Goal: Task Accomplishment & Management: Manage account settings

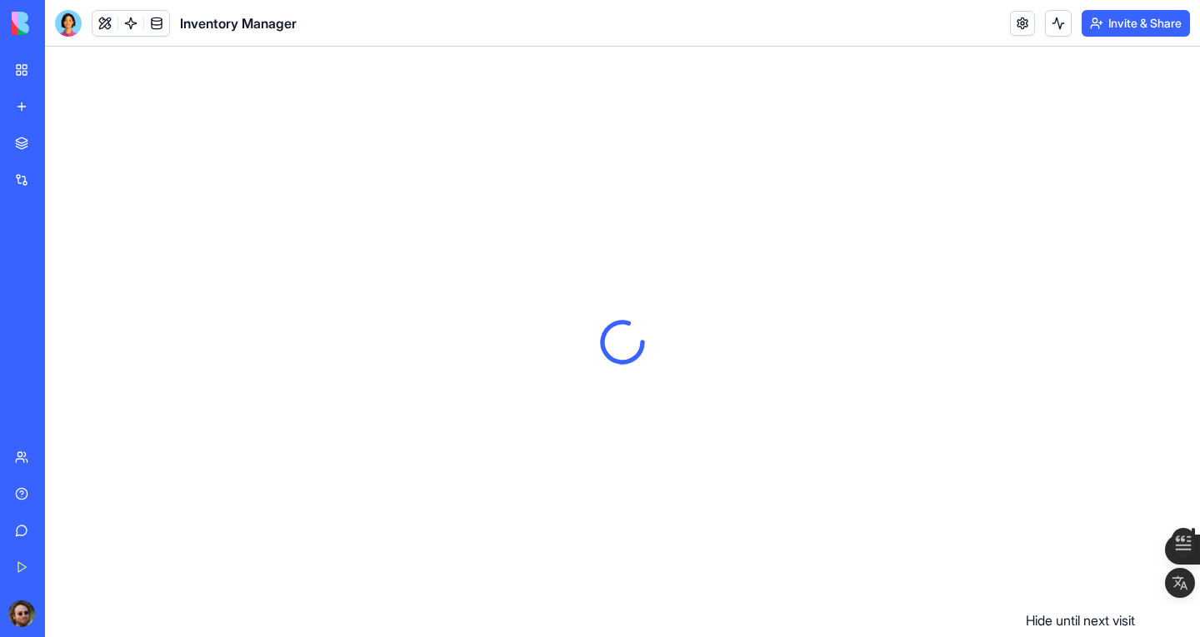
click at [1179, 610] on icon "button" at bounding box center [1178, 611] width 17 height 17
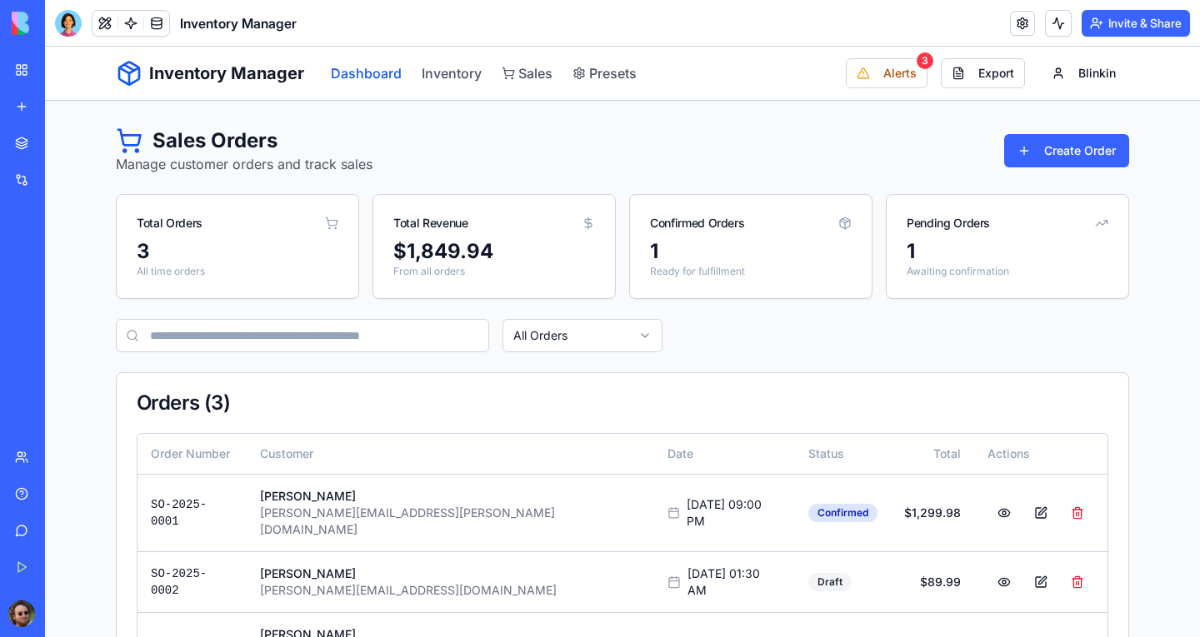
click at [350, 73] on link "Dashboard" at bounding box center [366, 73] width 71 height 20
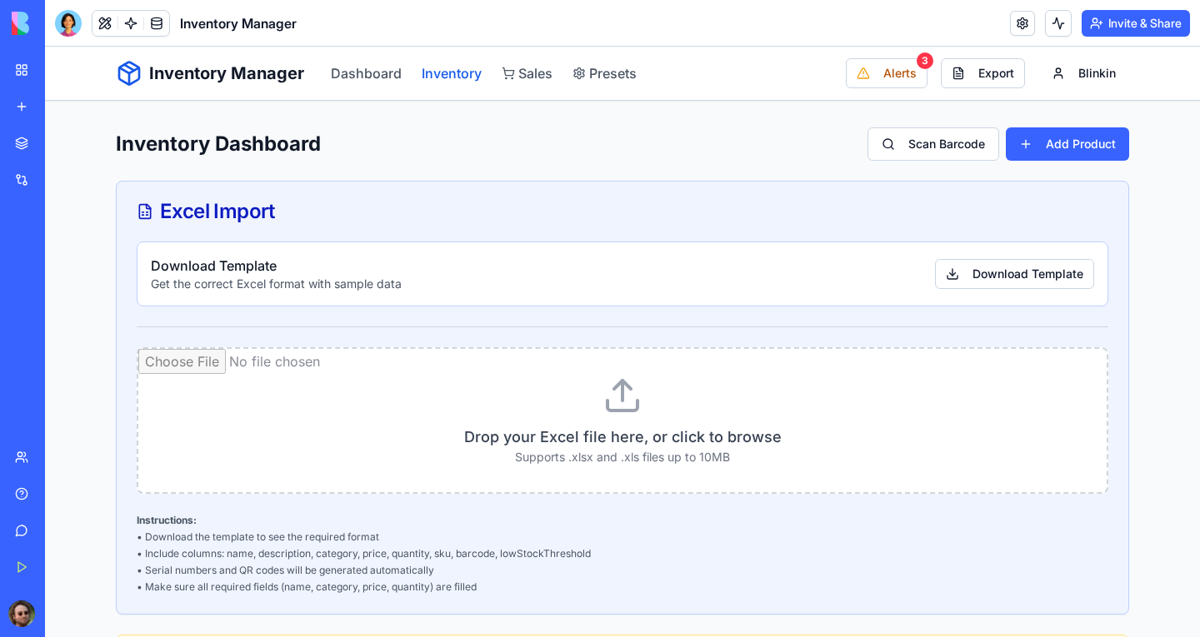
click at [435, 78] on link "Inventory" at bounding box center [452, 73] width 60 height 20
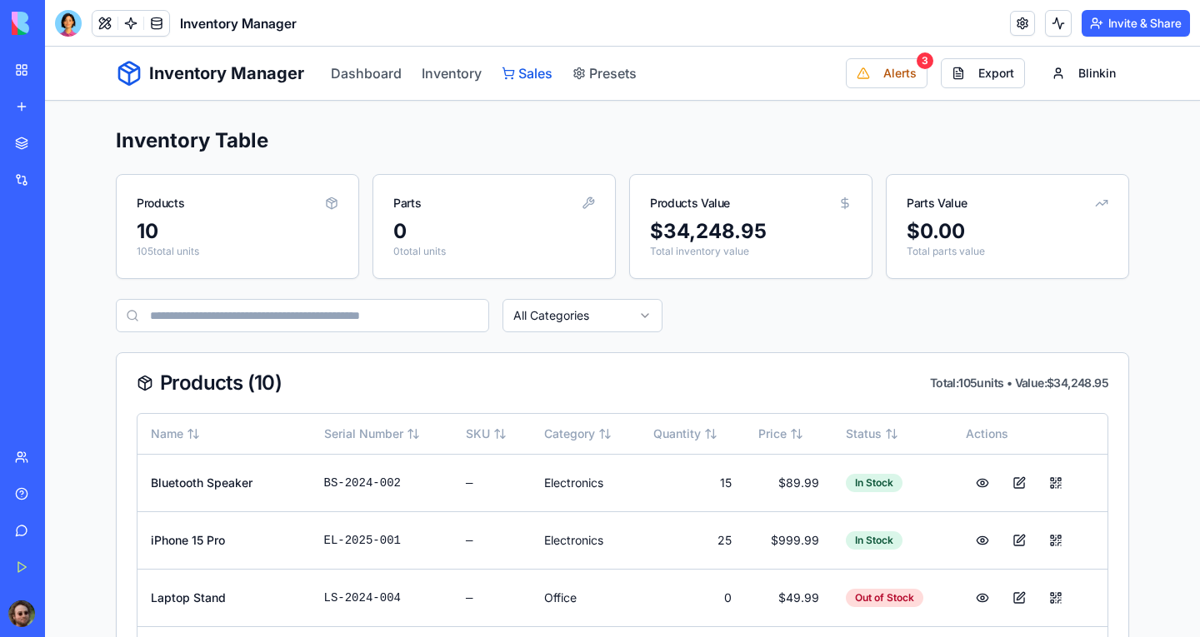
click at [537, 77] on link "Sales" at bounding box center [527, 73] width 51 height 20
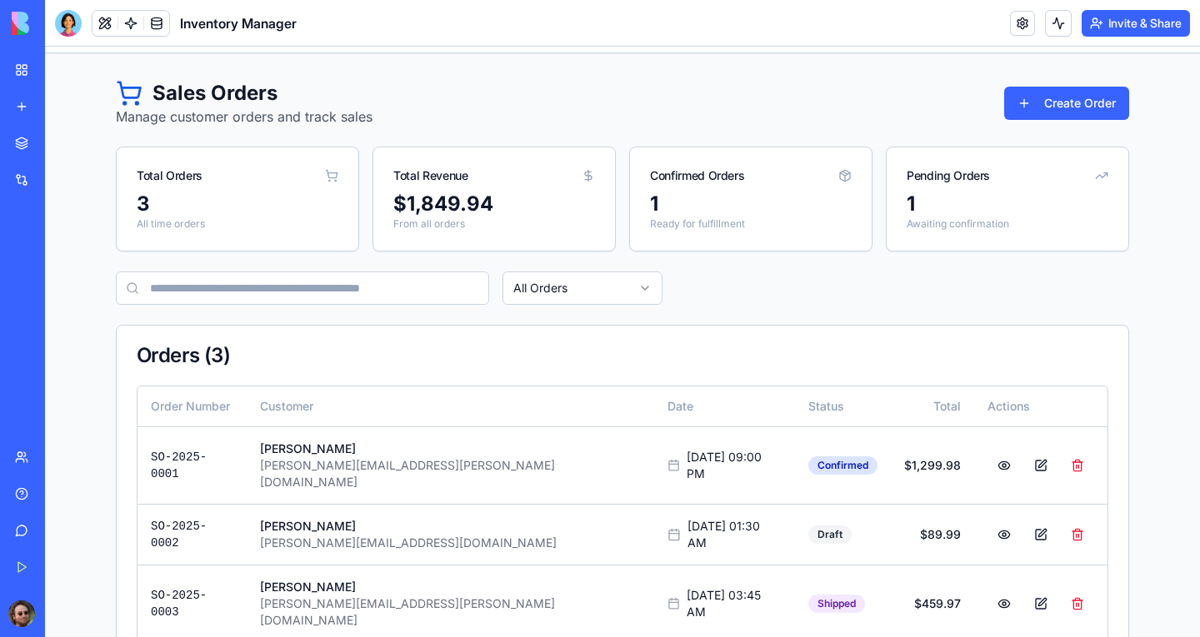
scroll to position [67, 0]
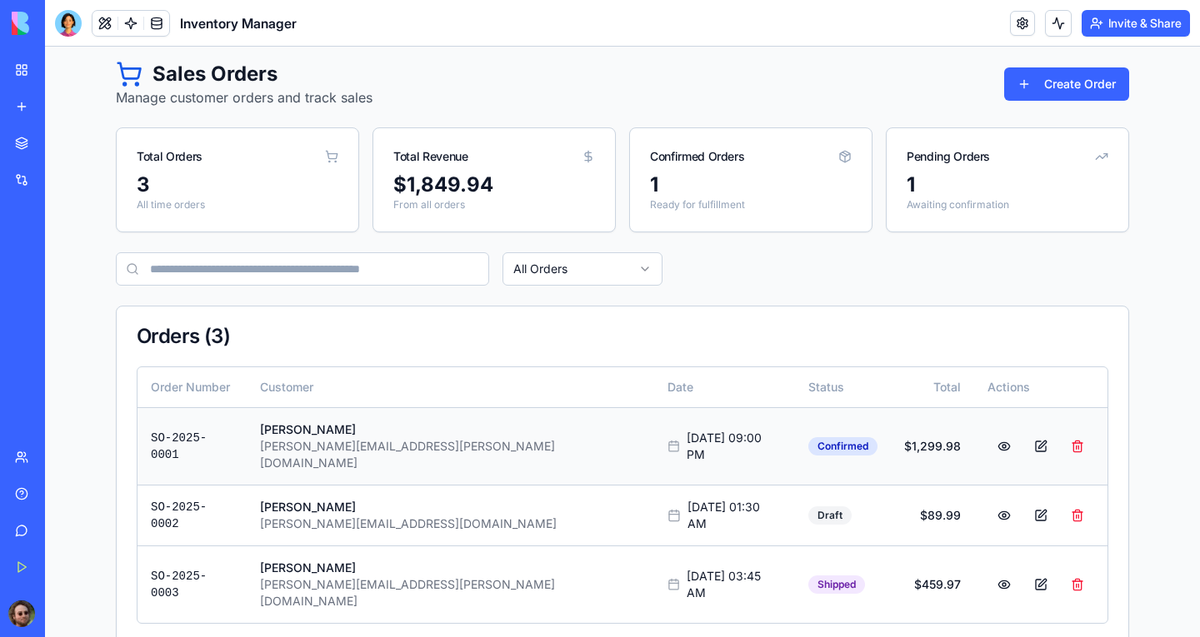
click at [363, 441] on div "[PERSON_NAME][EMAIL_ADDRESS][PERSON_NAME][DOMAIN_NAME]" at bounding box center [450, 454] width 381 height 33
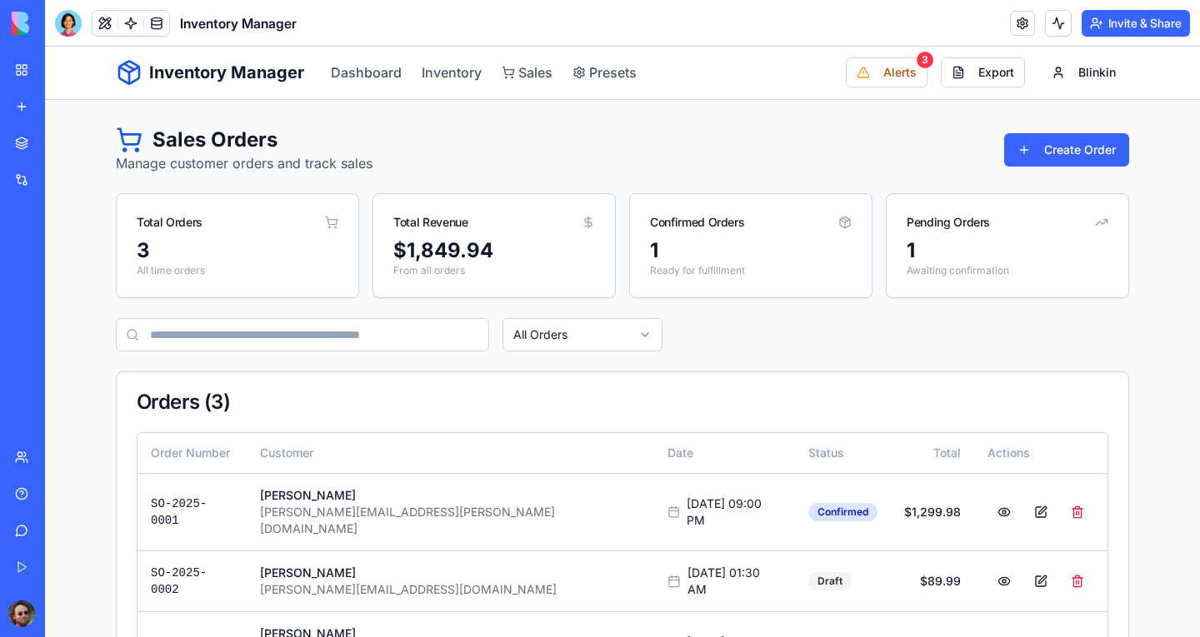
scroll to position [0, 0]
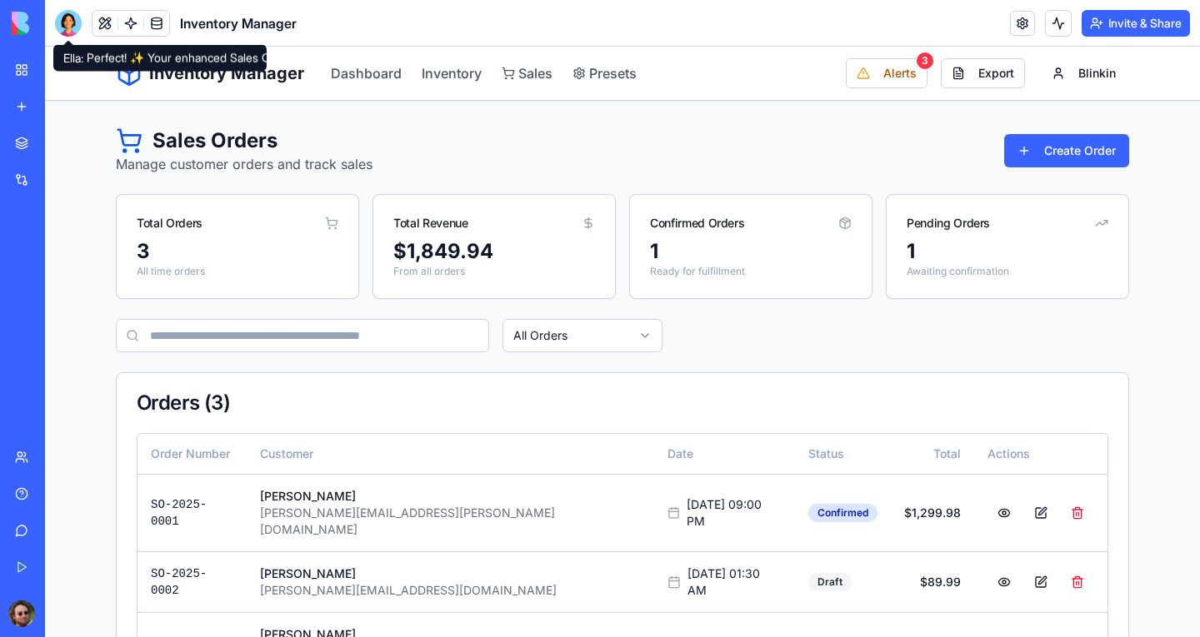
click at [72, 18] on div at bounding box center [68, 23] width 27 height 27
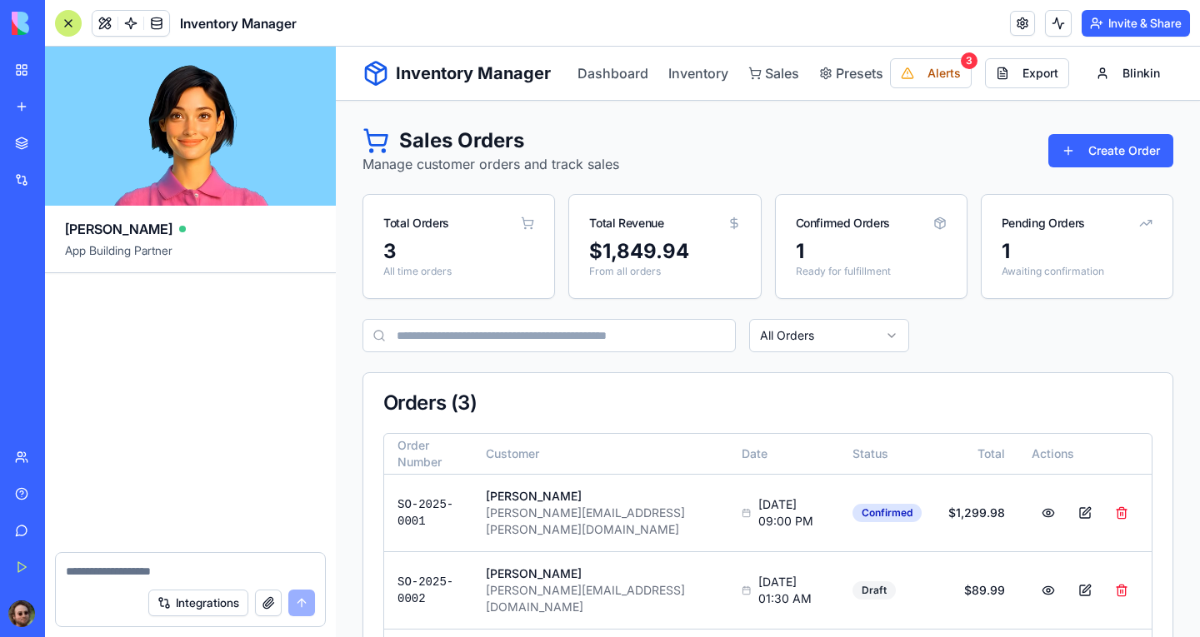
scroll to position [9820, 0]
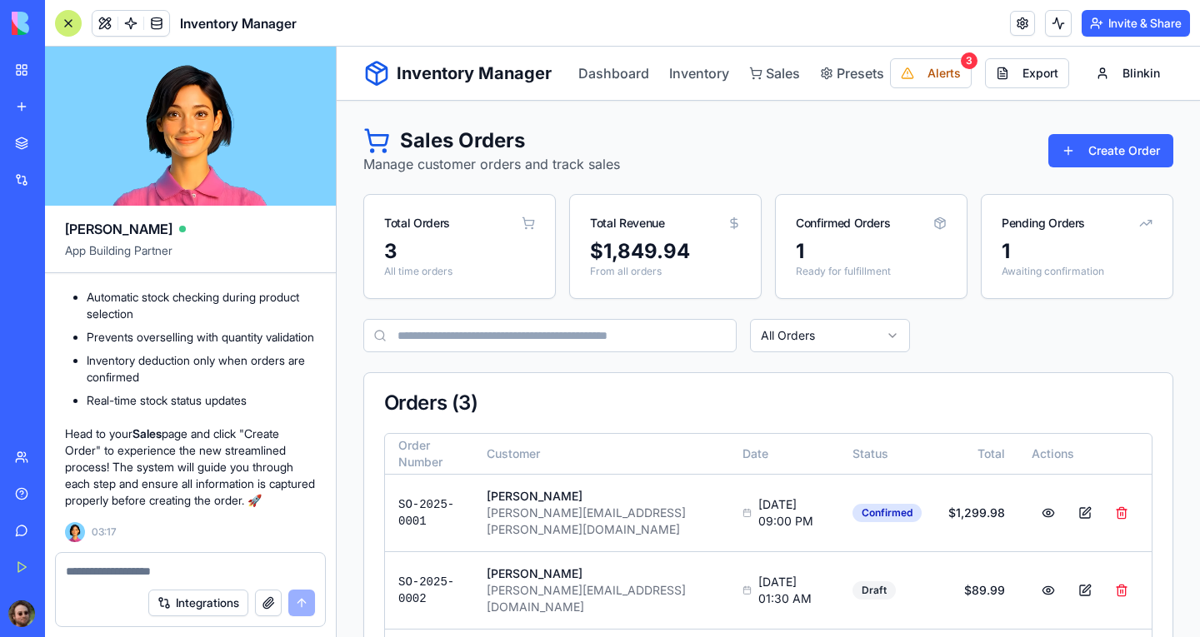
click at [207, 557] on div at bounding box center [190, 566] width 269 height 27
click at [195, 570] on textarea at bounding box center [190, 571] width 249 height 17
click at [1140, 179] on div "Sales Orders Manage customer orders and track sales Create Order Total Orders 3…" at bounding box center [768, 427] width 810 height 601
click at [1091, 143] on button "Create Order" at bounding box center [1110, 150] width 125 height 33
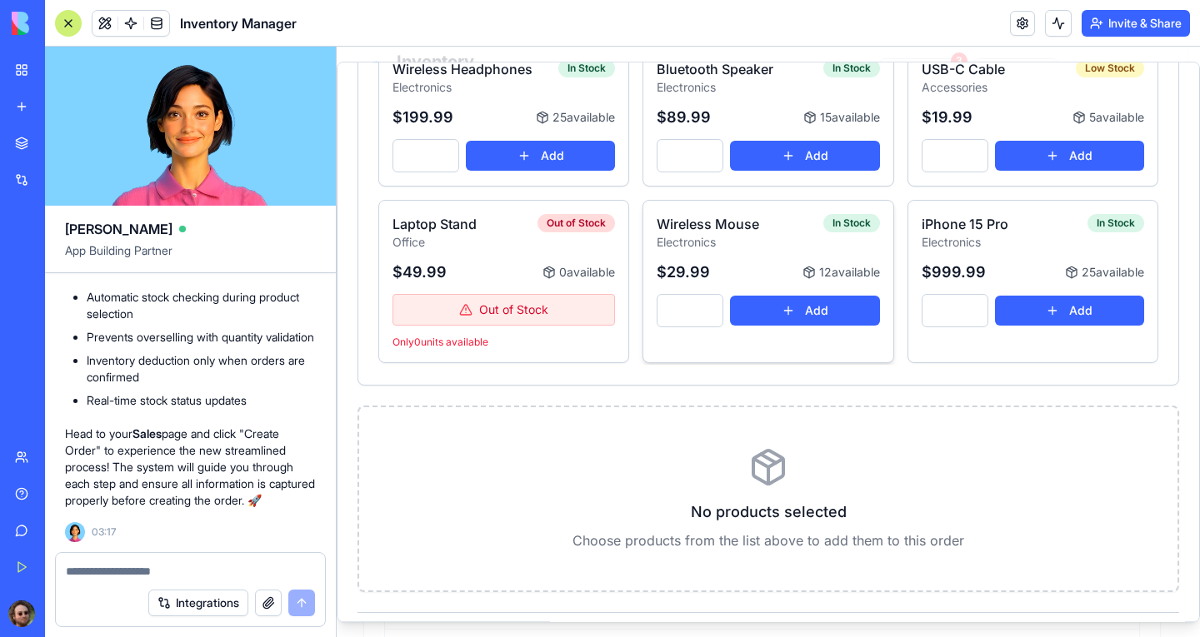
scroll to position [0, 0]
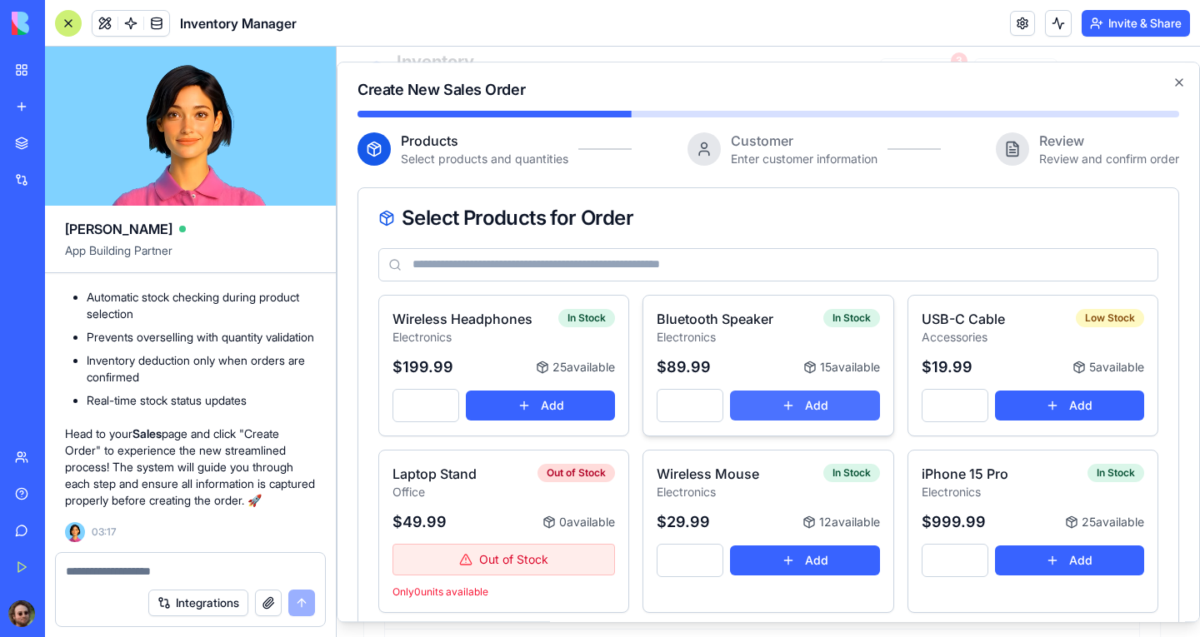
click at [783, 407] on button "Add" at bounding box center [804, 406] width 149 height 30
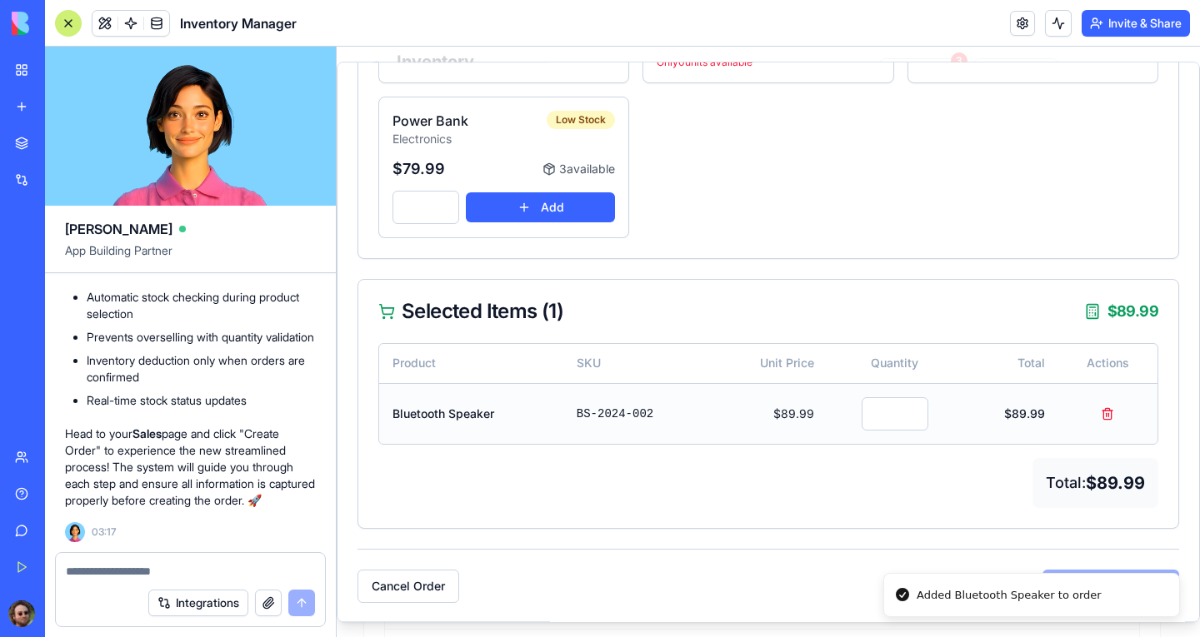
scroll to position [378, 0]
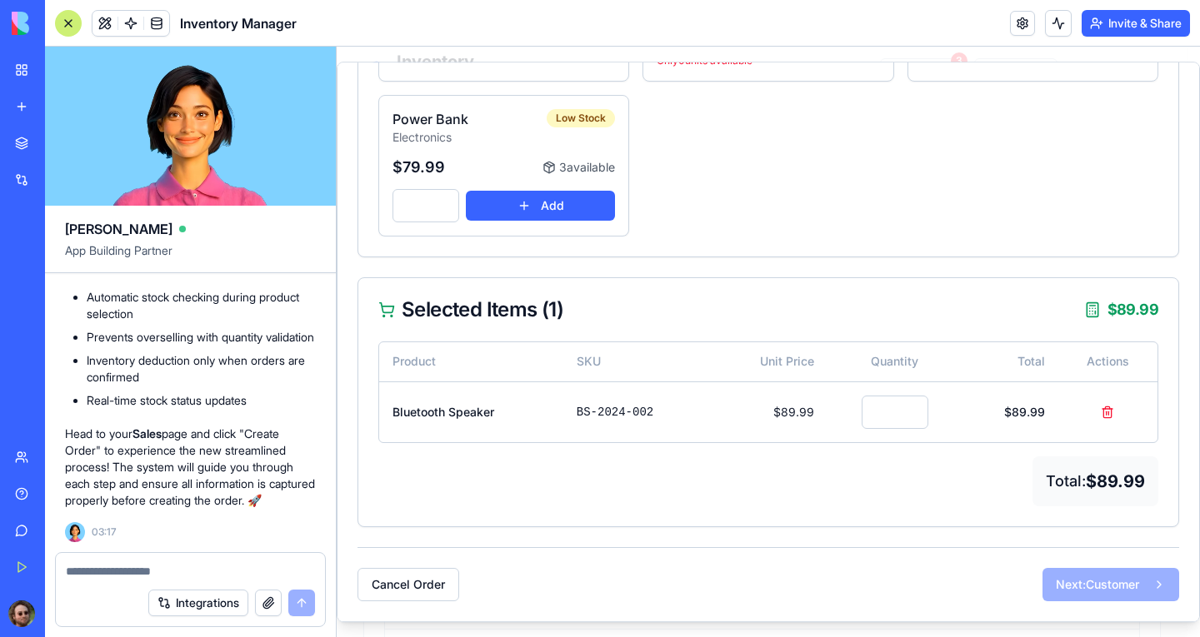
click at [1100, 583] on div "Next: Customer" at bounding box center [1110, 584] width 137 height 33
click at [577, 211] on button "Add" at bounding box center [540, 206] width 149 height 30
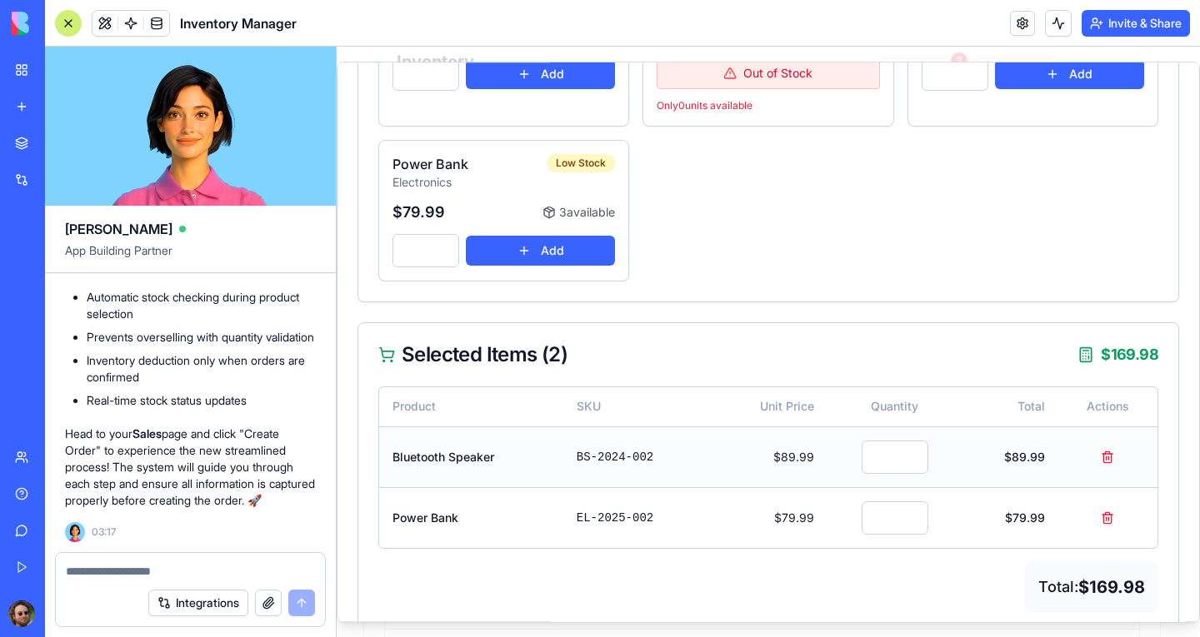
scroll to position [439, 0]
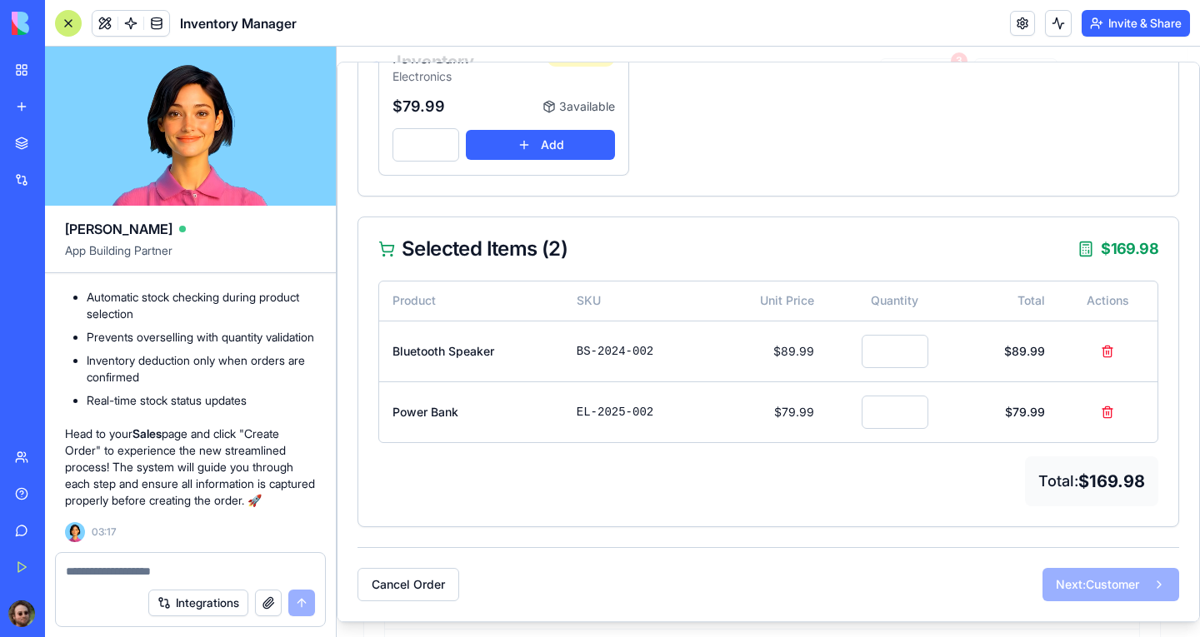
click at [1055, 582] on div "Next: Customer" at bounding box center [1110, 584] width 137 height 33
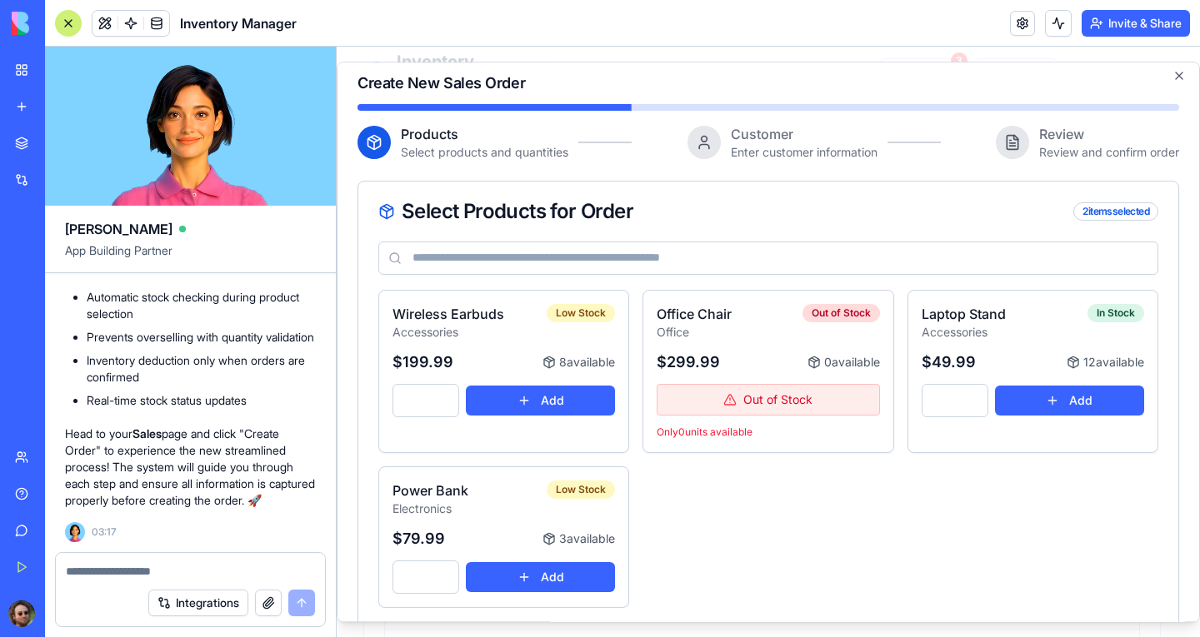
scroll to position [0, 0]
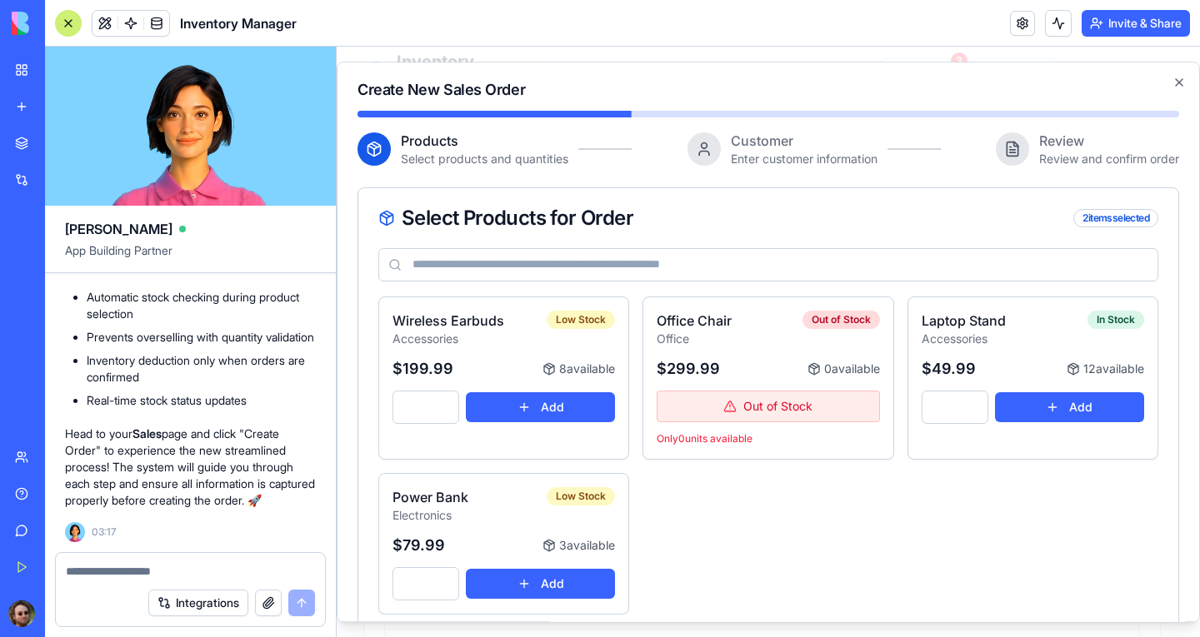
click at [1119, 214] on div "2 item s selected" at bounding box center [1115, 218] width 85 height 18
click at [1130, 29] on button "Invite & Share" at bounding box center [1136, 23] width 108 height 27
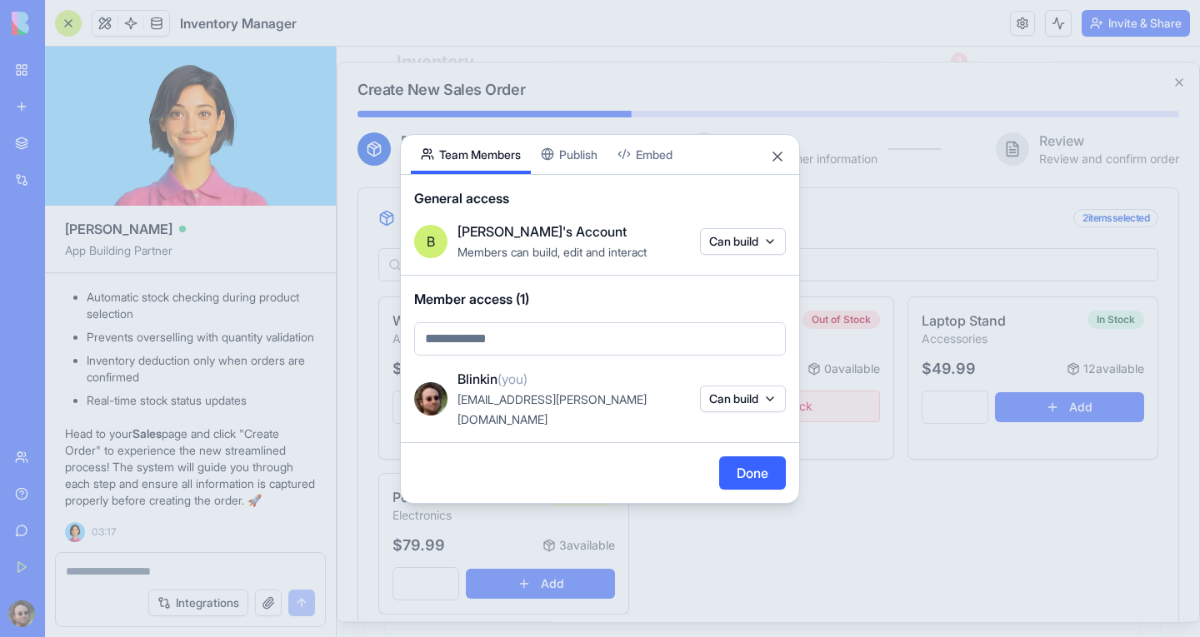
click at [745, 257] on body "BETA My Workspace New app Marketplace Integrations Recent Sales Order Hub Inven…" at bounding box center [600, 318] width 1200 height 637
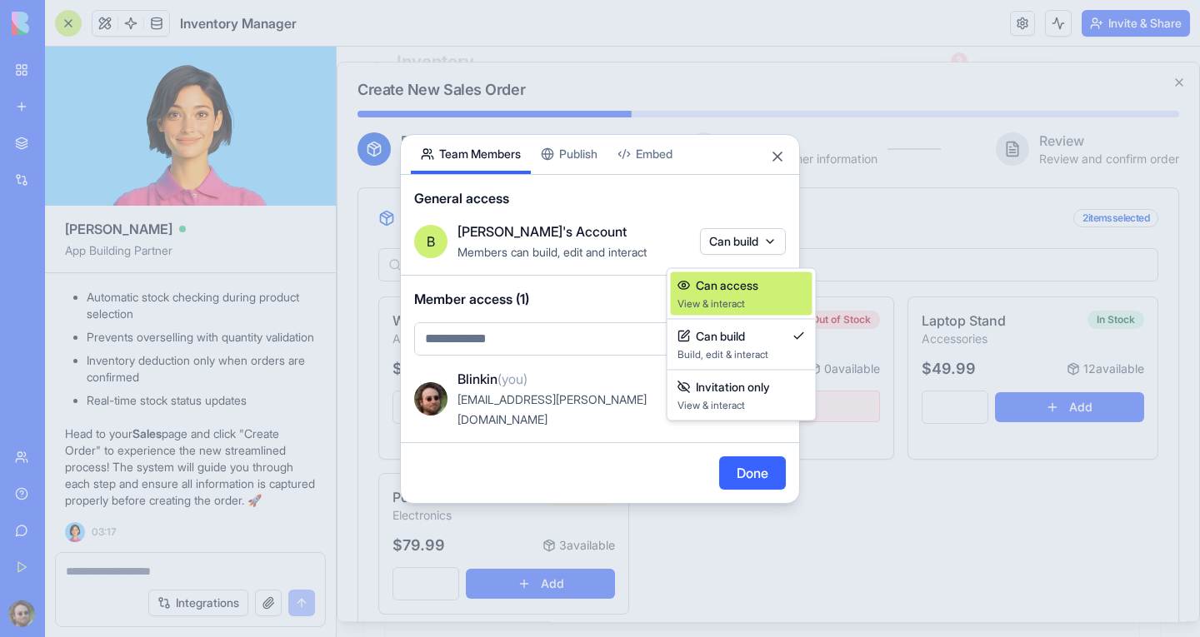
click at [758, 306] on span "View & interact" at bounding box center [741, 303] width 128 height 13
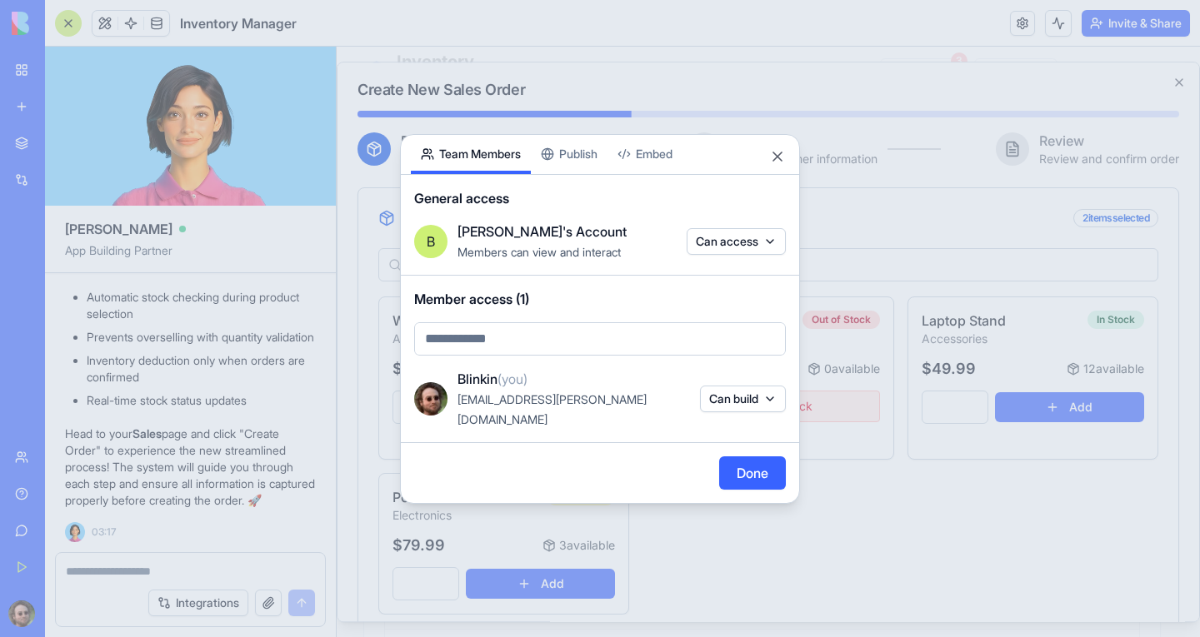
click at [578, 168] on div "Share App Team Members Publish Embed General access B Blinkin's Account Members…" at bounding box center [600, 319] width 400 height 370
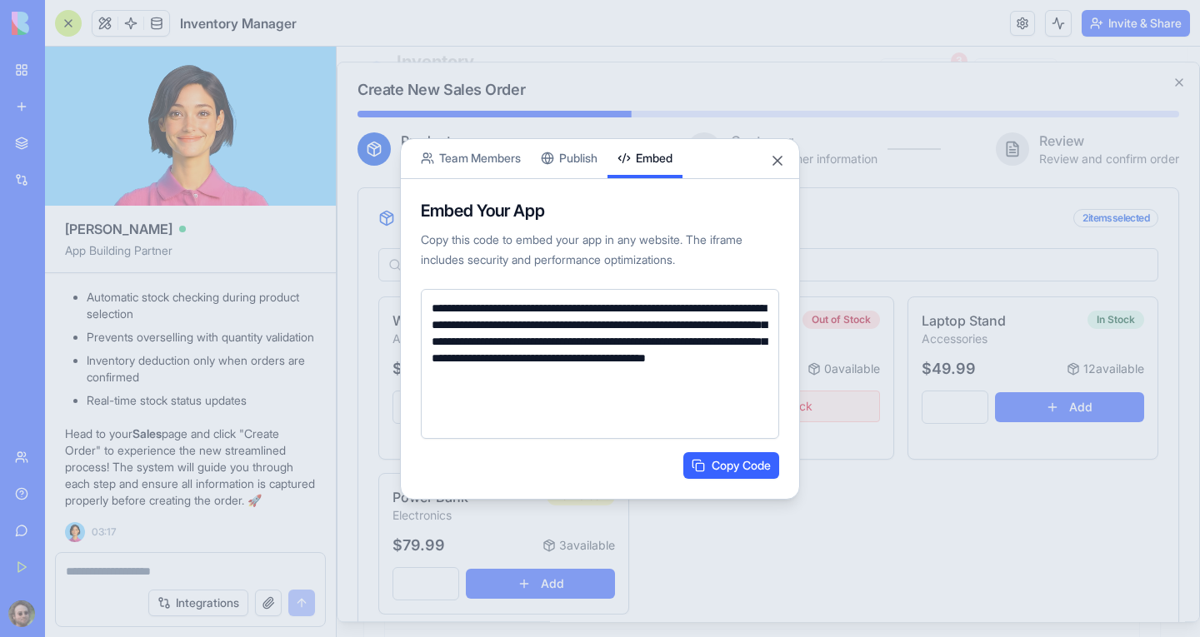
click at [659, 121] on body "BETA My Workspace New app Marketplace Integrations Recent Sales Order Hub Inven…" at bounding box center [600, 318] width 1200 height 637
click at [499, 154] on button "Team Members" at bounding box center [471, 158] width 120 height 39
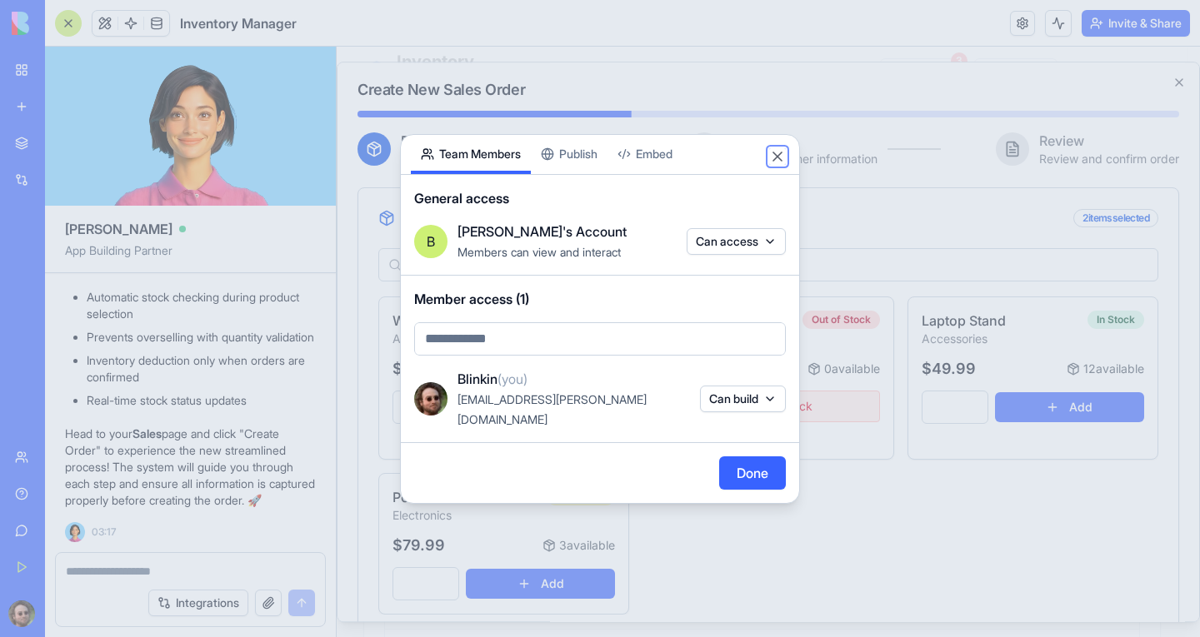
click at [775, 165] on button "Close" at bounding box center [777, 156] width 17 height 17
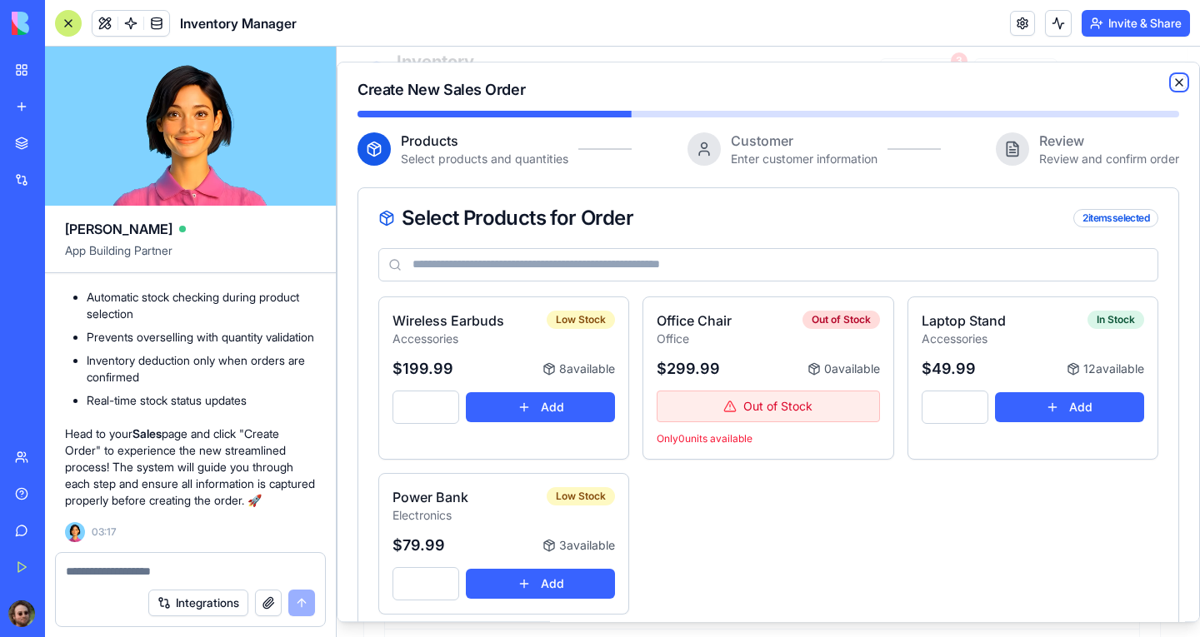
drag, startPoint x: 1163, startPoint y: 78, endPoint x: 1151, endPoint y: 107, distance: 31.7
click at [1172, 78] on icon "button" at bounding box center [1178, 82] width 13 height 13
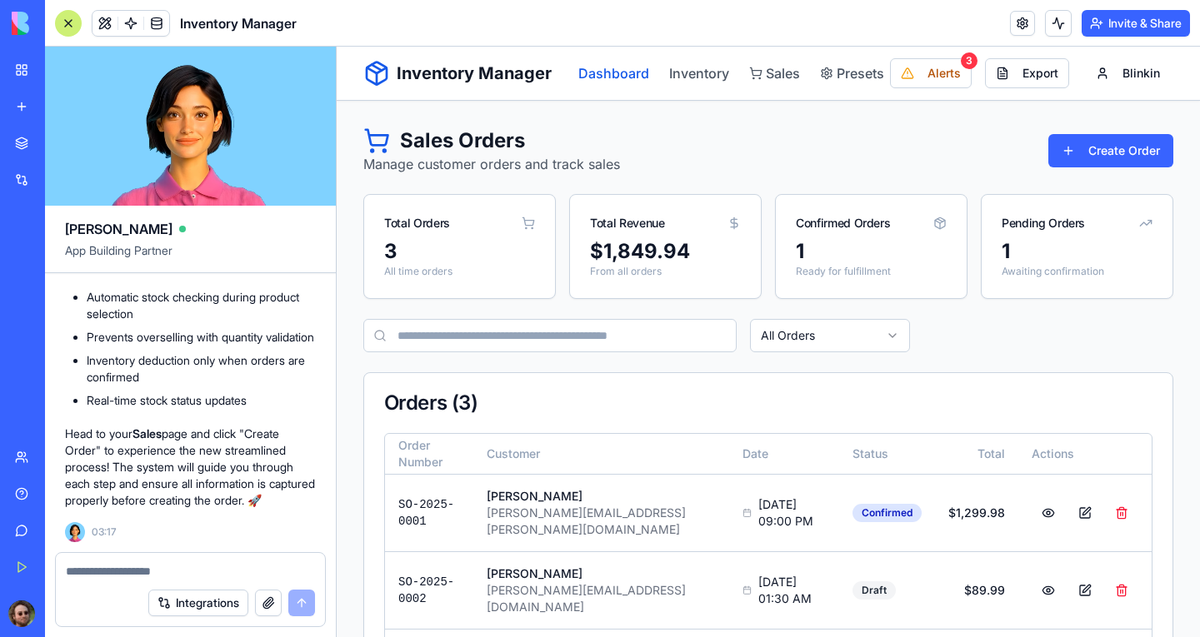
click at [630, 70] on link "Dashboard" at bounding box center [613, 73] width 71 height 20
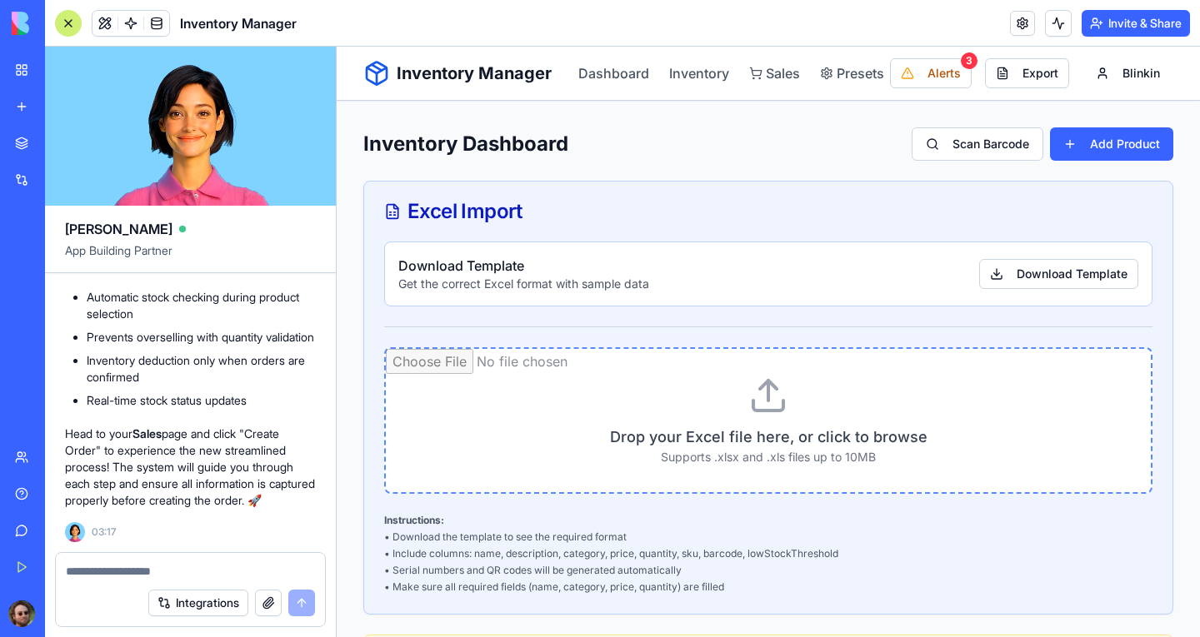
click at [948, 385] on input "file" at bounding box center [768, 420] width 765 height 143
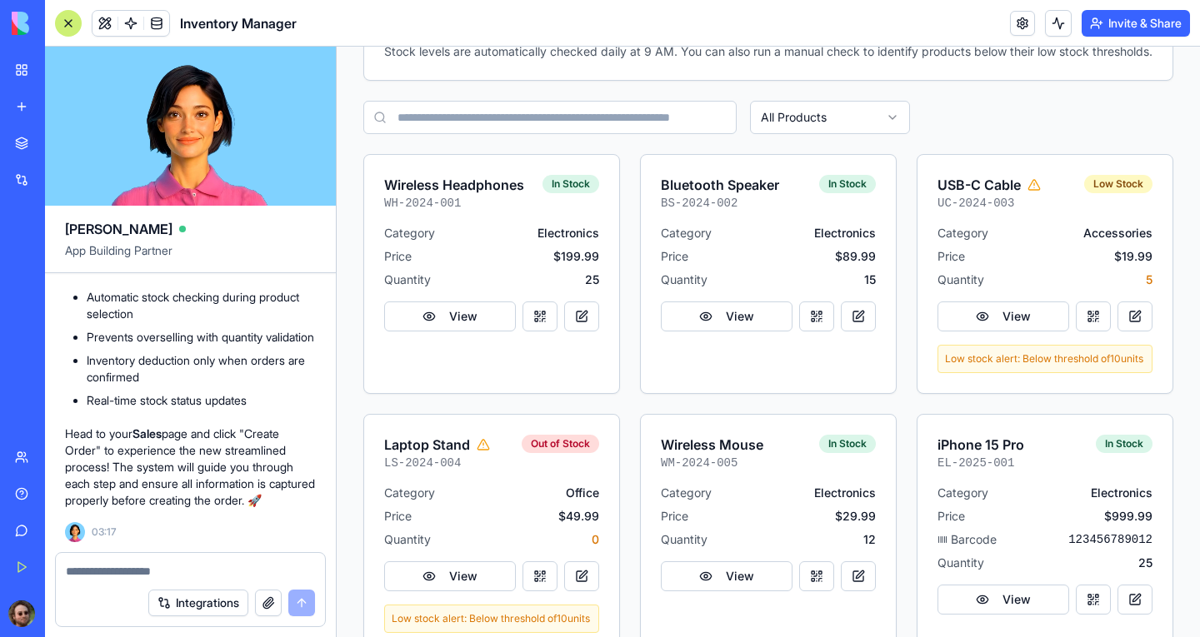
scroll to position [1000, 0]
click at [713, 326] on button "View" at bounding box center [727, 316] width 132 height 30
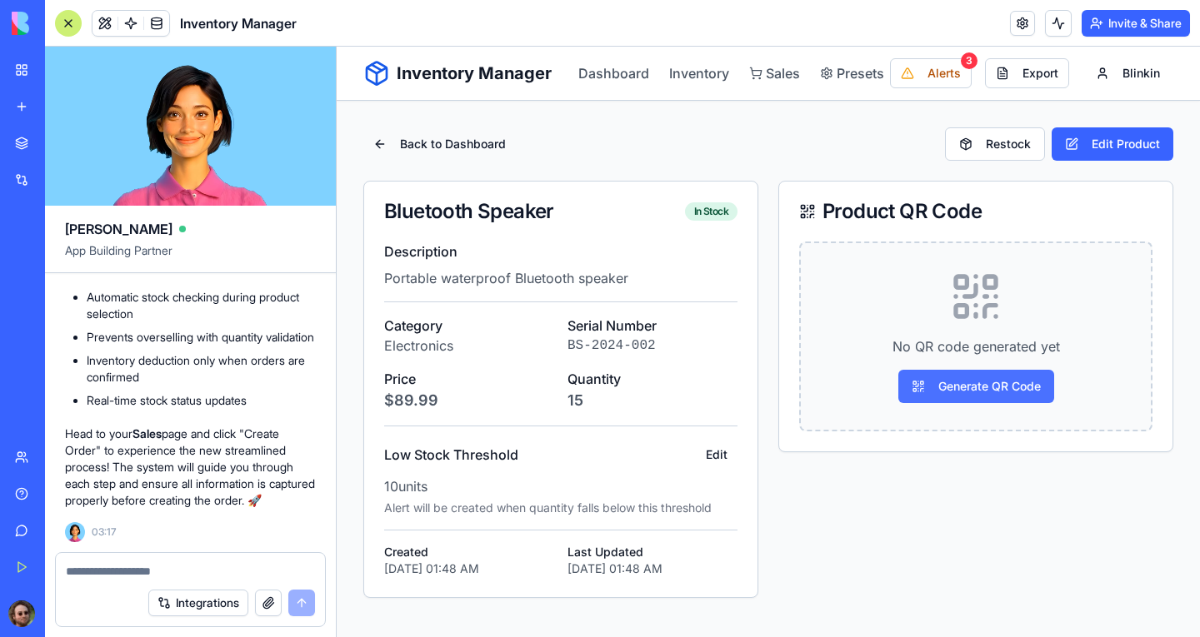
click at [954, 389] on button "Generate QR Code" at bounding box center [976, 386] width 156 height 33
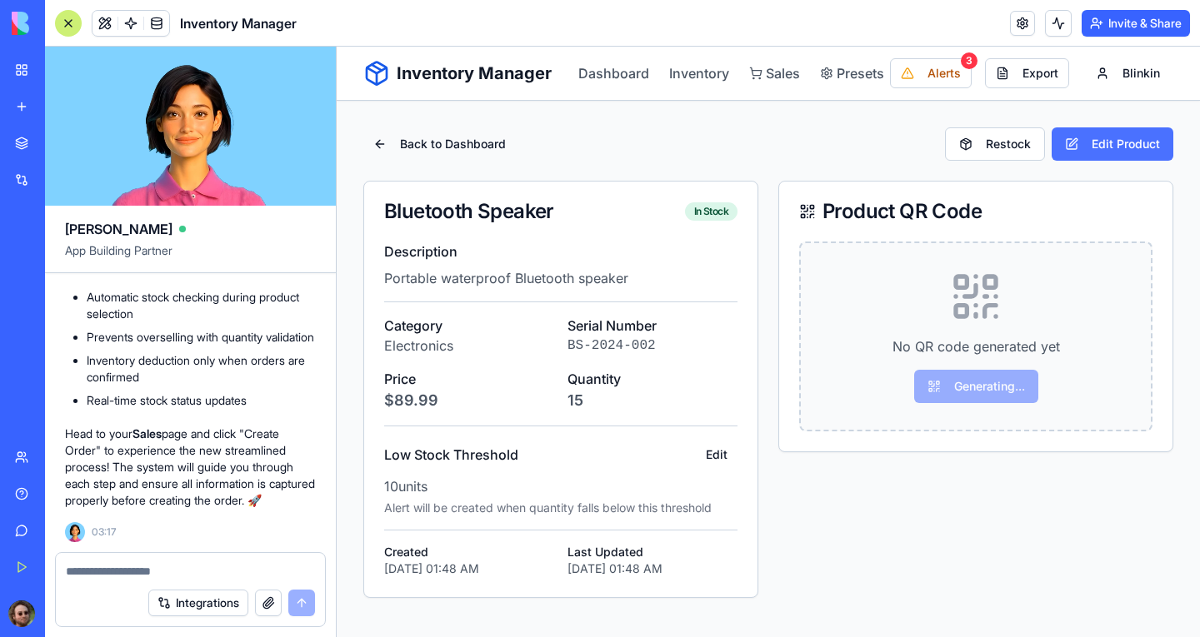
click at [1102, 143] on button "Edit Product" at bounding box center [1113, 143] width 122 height 33
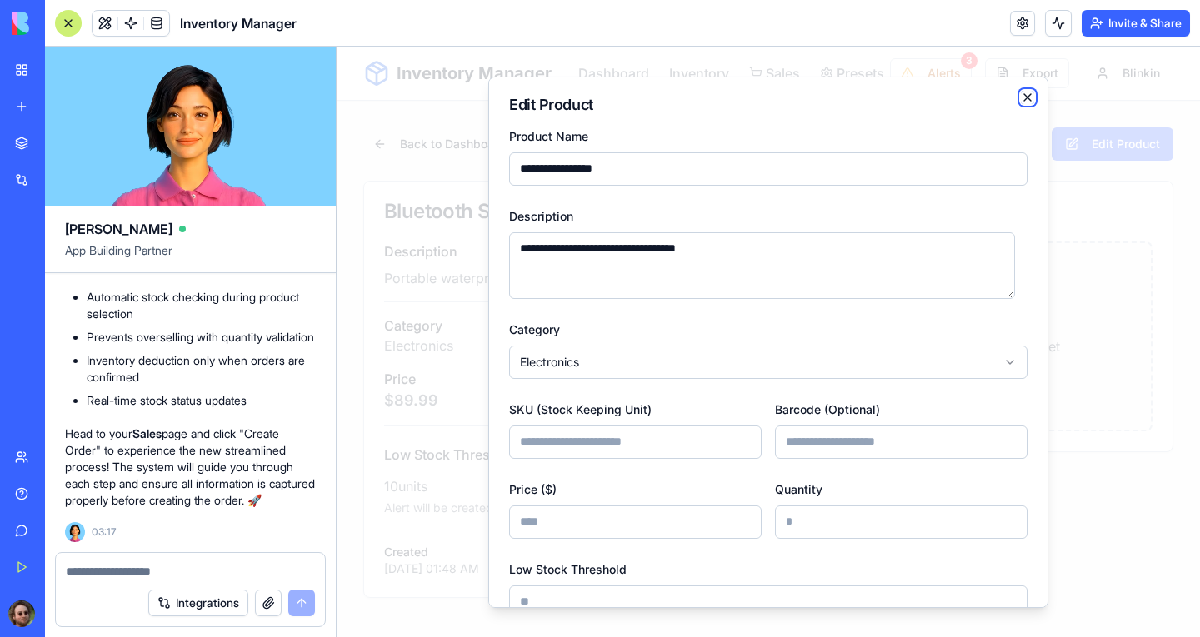
click at [1024, 97] on icon "button" at bounding box center [1027, 96] width 7 height 7
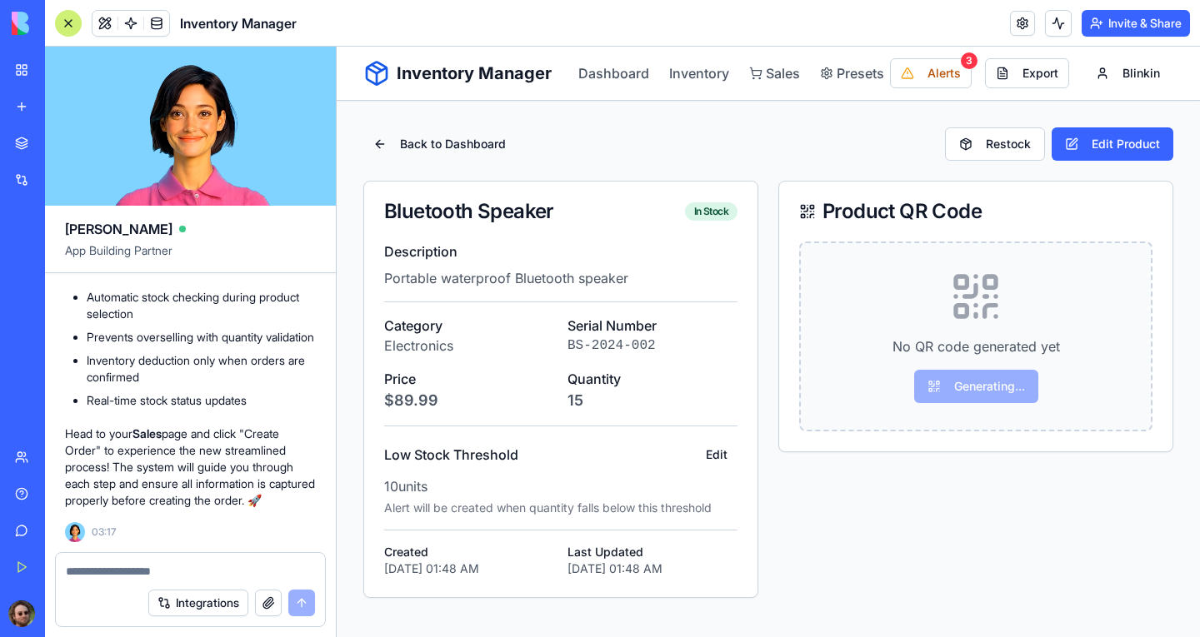
click at [382, 140] on button "Back to Dashboard" at bounding box center [439, 144] width 152 height 30
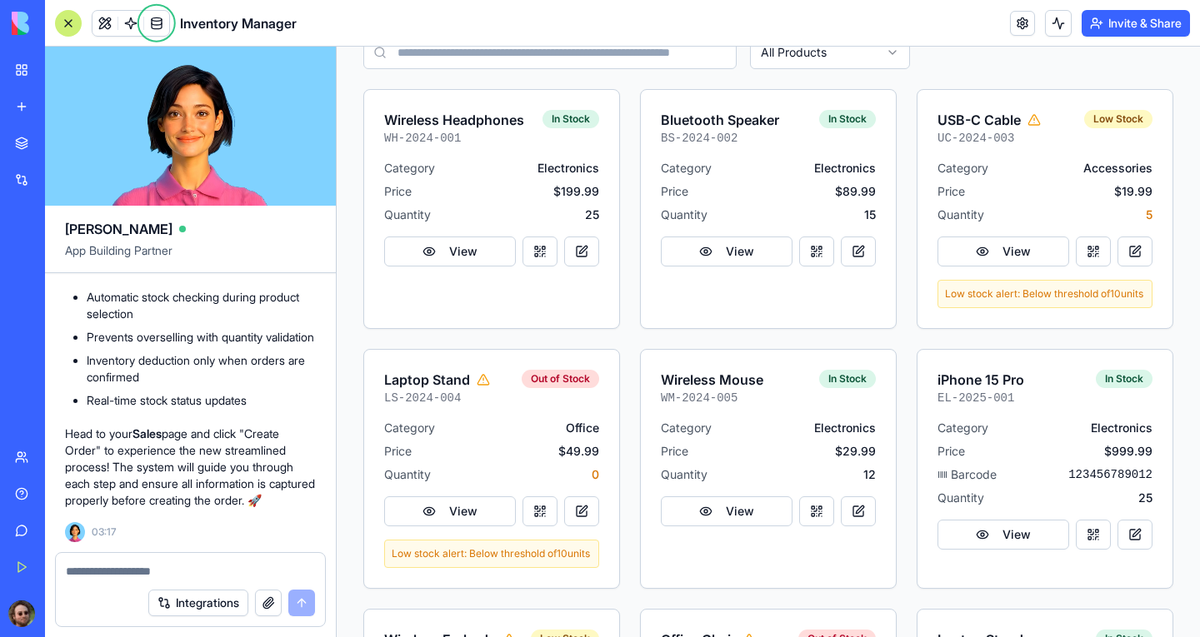
scroll to position [1167, 0]
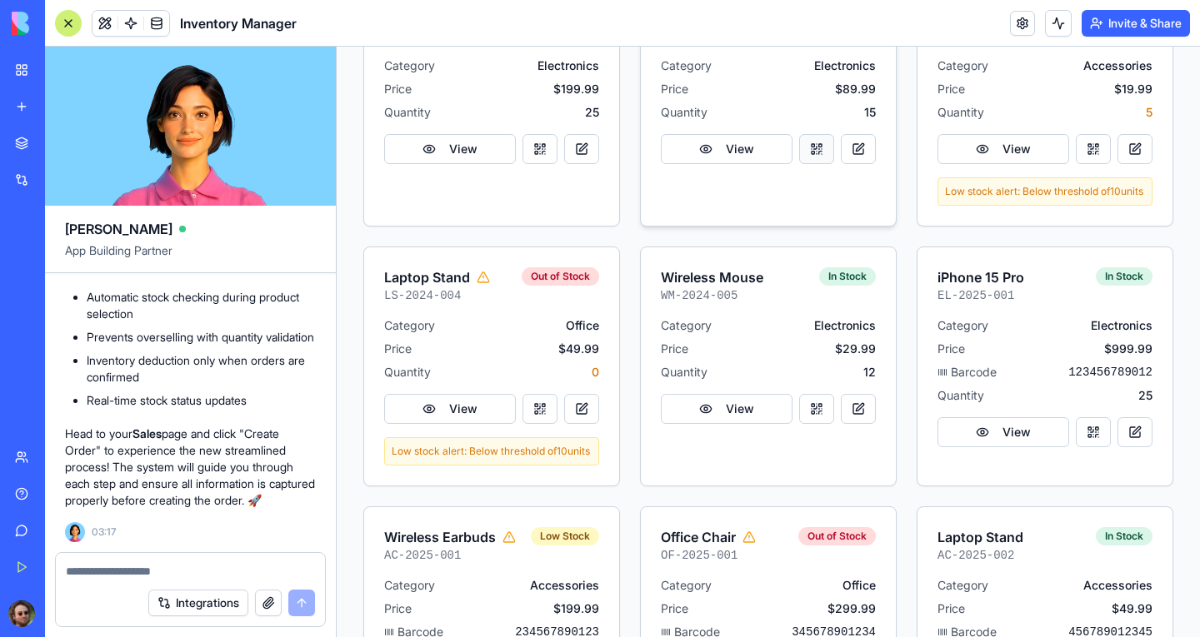
click at [812, 164] on button at bounding box center [816, 149] width 35 height 30
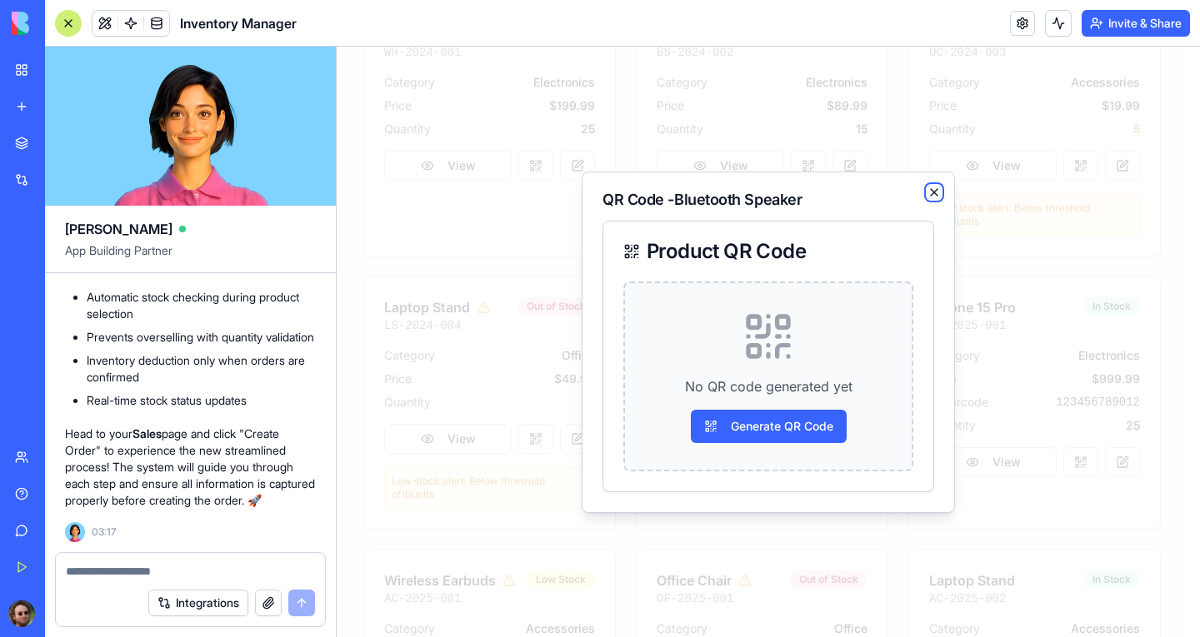
click at [933, 192] on icon "button" at bounding box center [934, 192] width 7 height 7
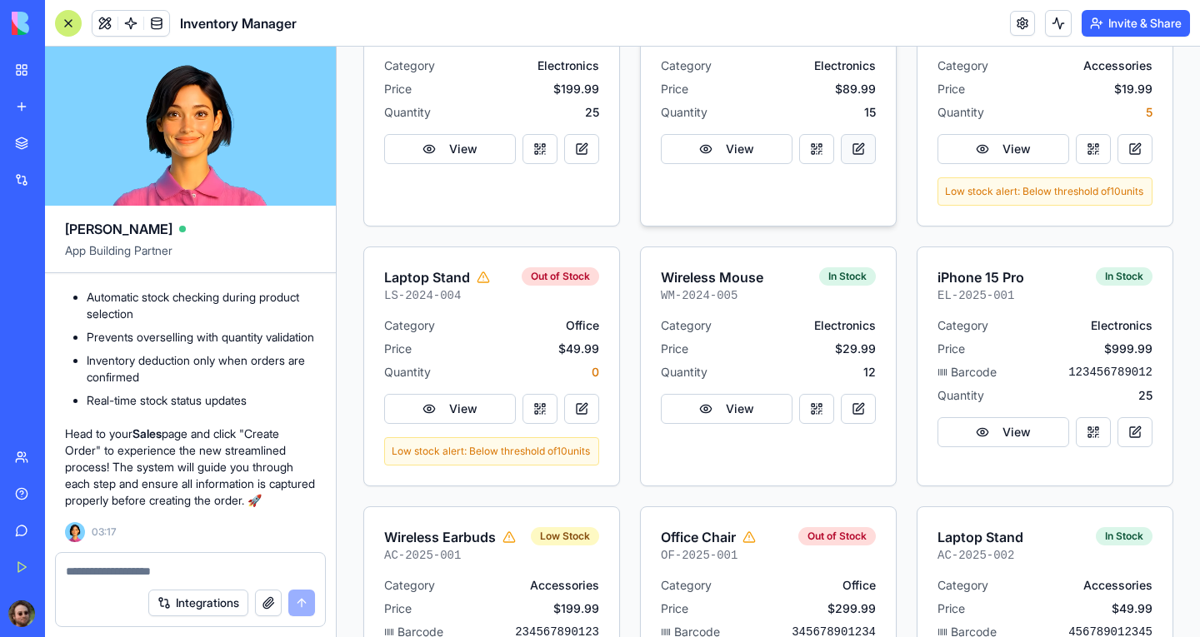
click at [852, 164] on button at bounding box center [858, 149] width 35 height 30
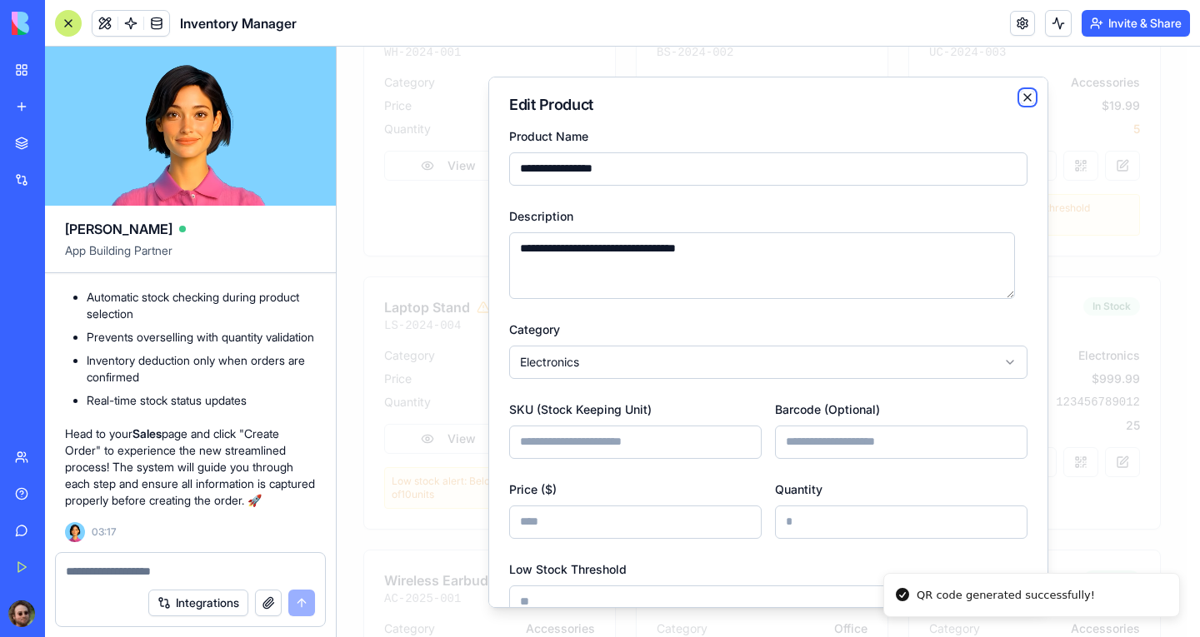
click at [1021, 101] on icon "button" at bounding box center [1027, 96] width 13 height 13
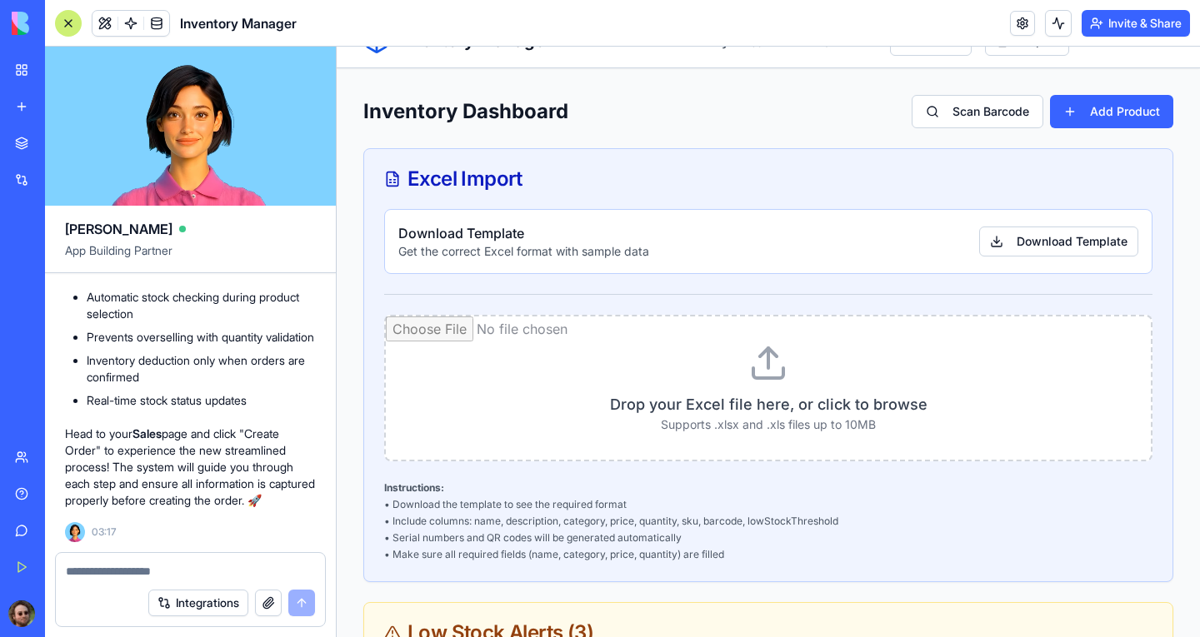
scroll to position [0, 0]
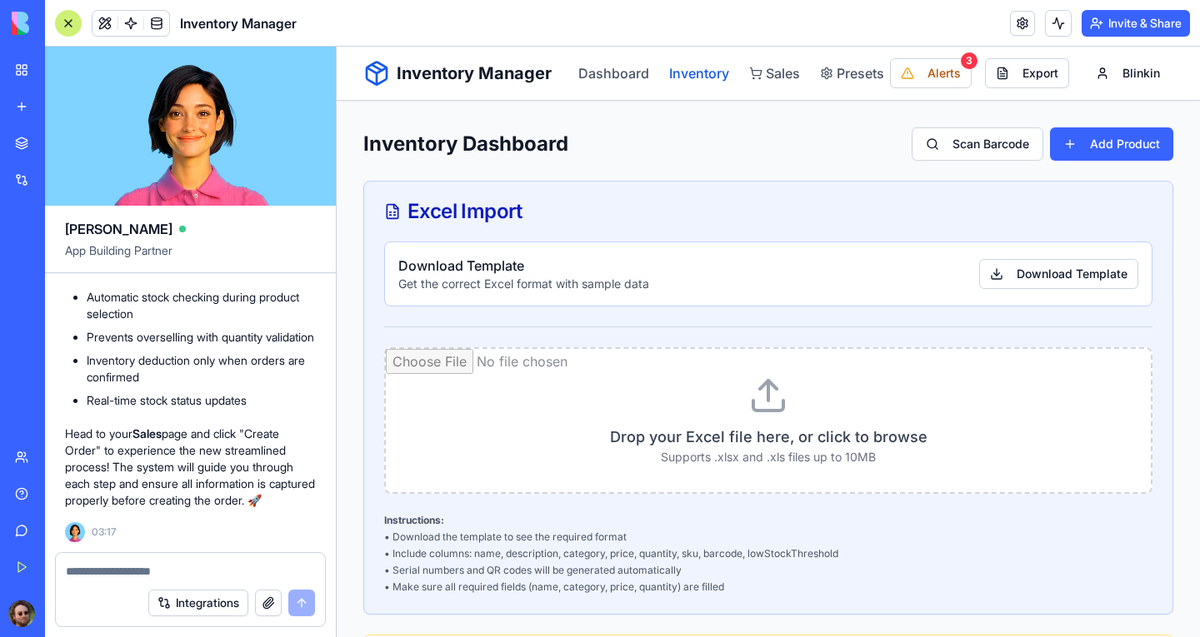
click at [694, 79] on link "Inventory" at bounding box center [699, 73] width 60 height 20
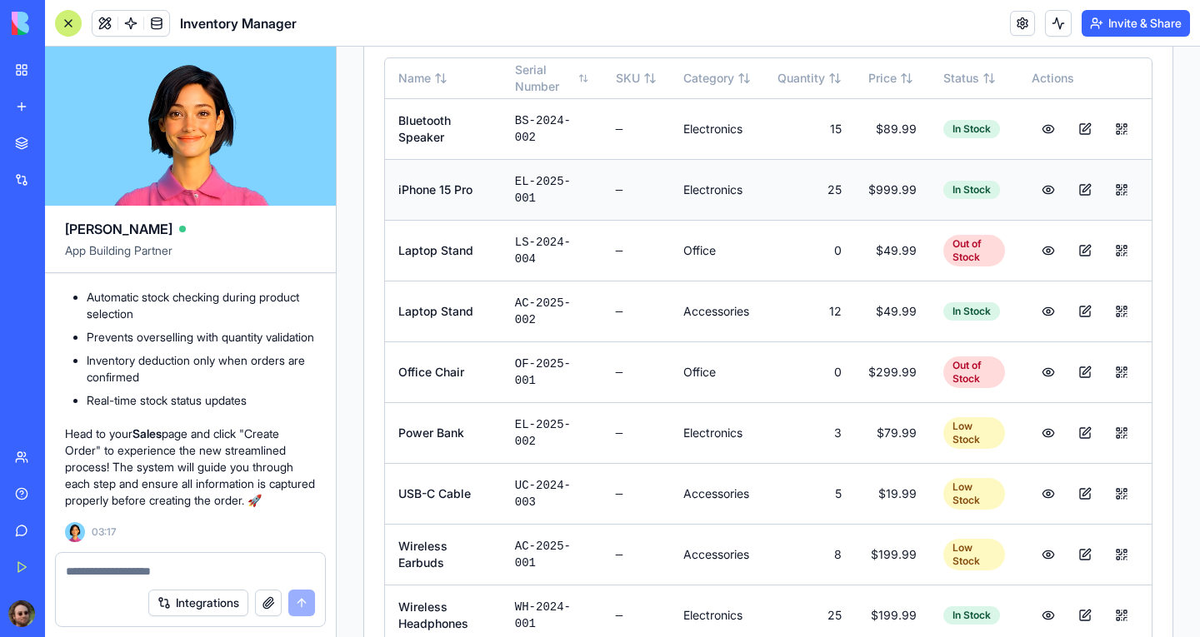
scroll to position [340, 0]
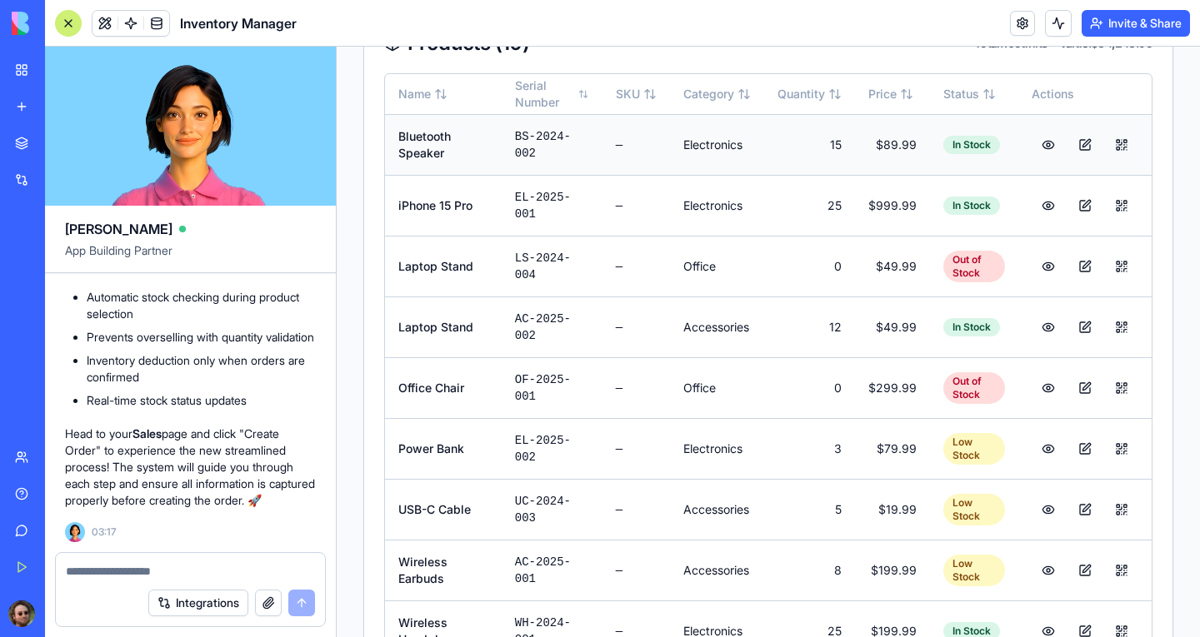
click at [1072, 142] on button at bounding box center [1084, 145] width 33 height 30
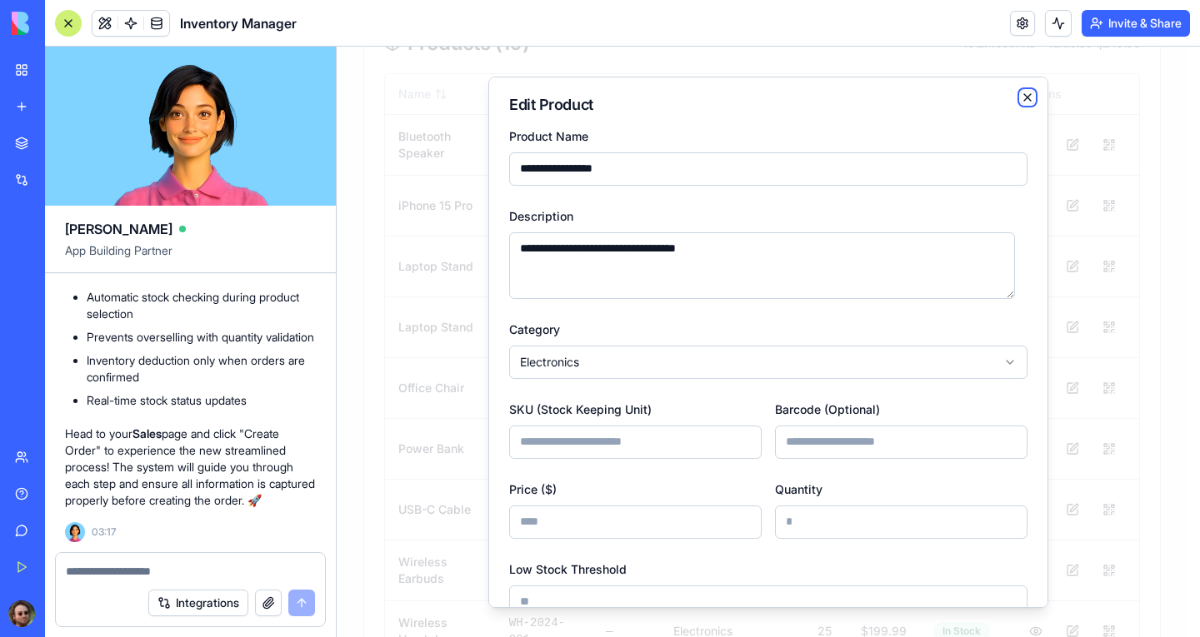
click at [1024, 93] on icon "button" at bounding box center [1027, 96] width 7 height 7
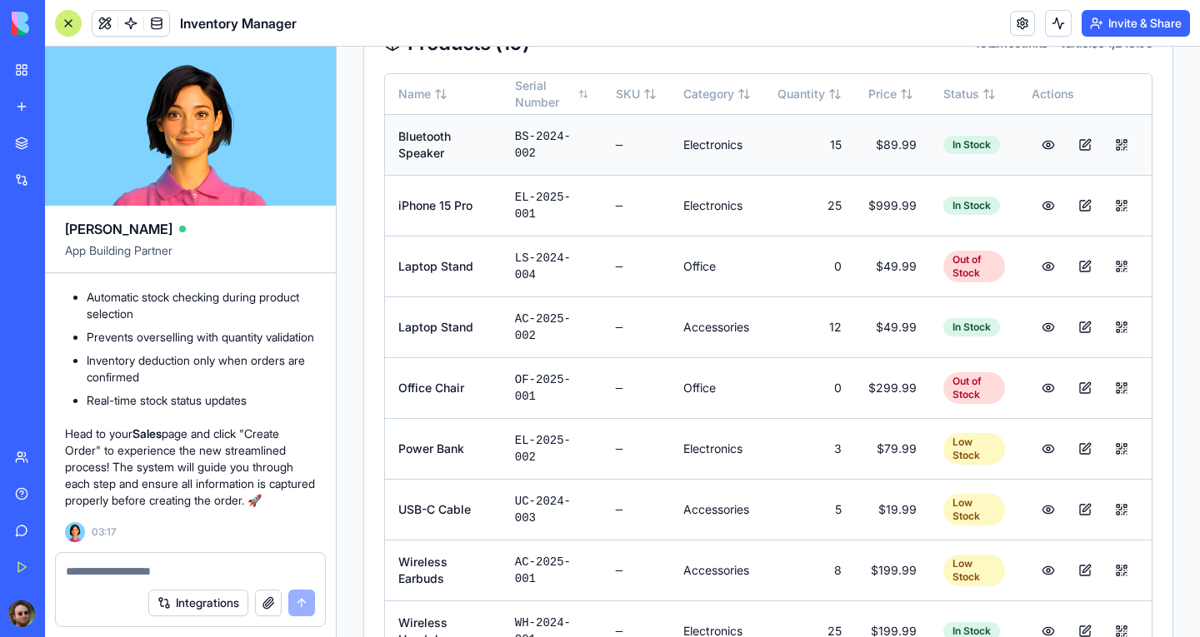
click at [1032, 145] on button at bounding box center [1048, 145] width 33 height 30
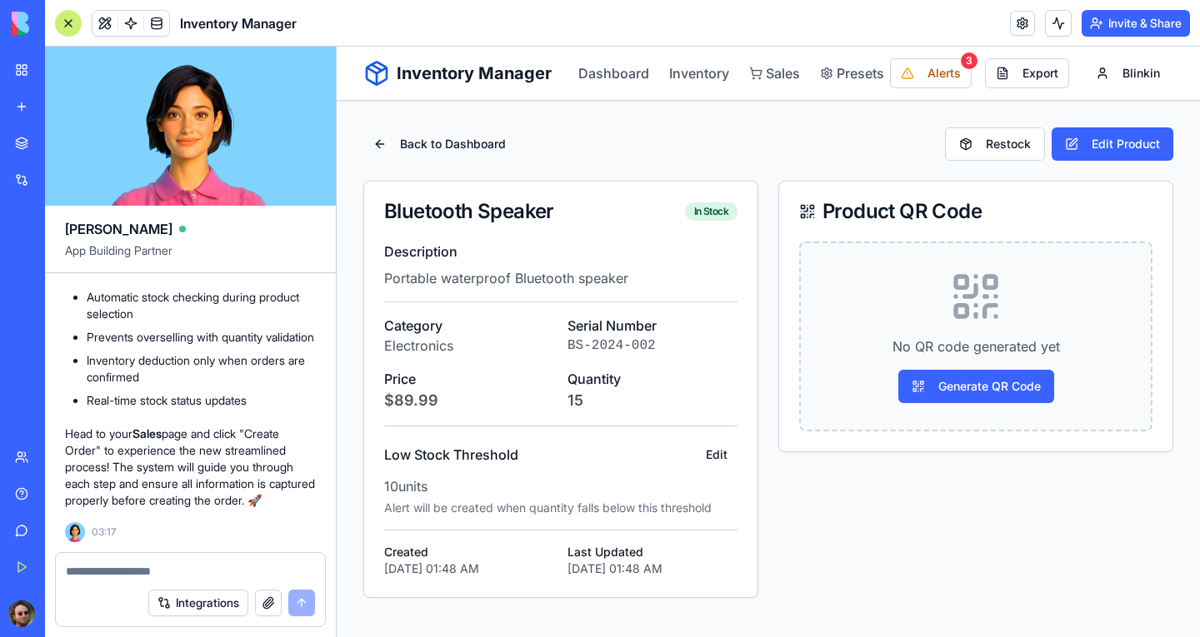
click at [386, 147] on button "Back to Dashboard" at bounding box center [439, 144] width 152 height 30
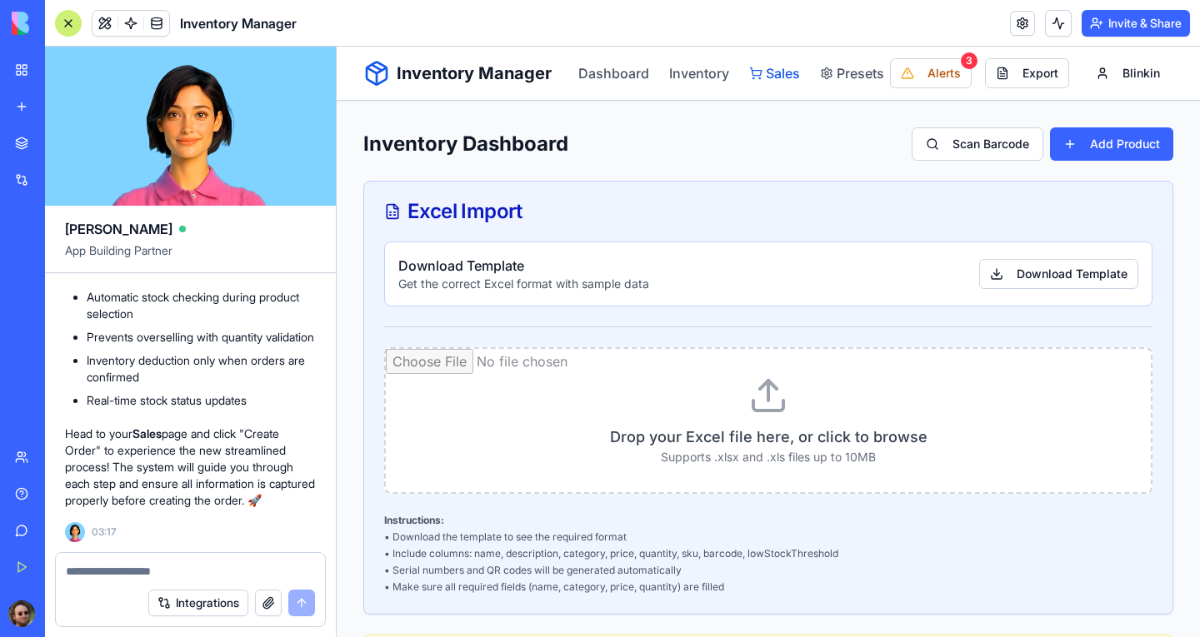
click at [762, 72] on link "Sales" at bounding box center [774, 73] width 51 height 20
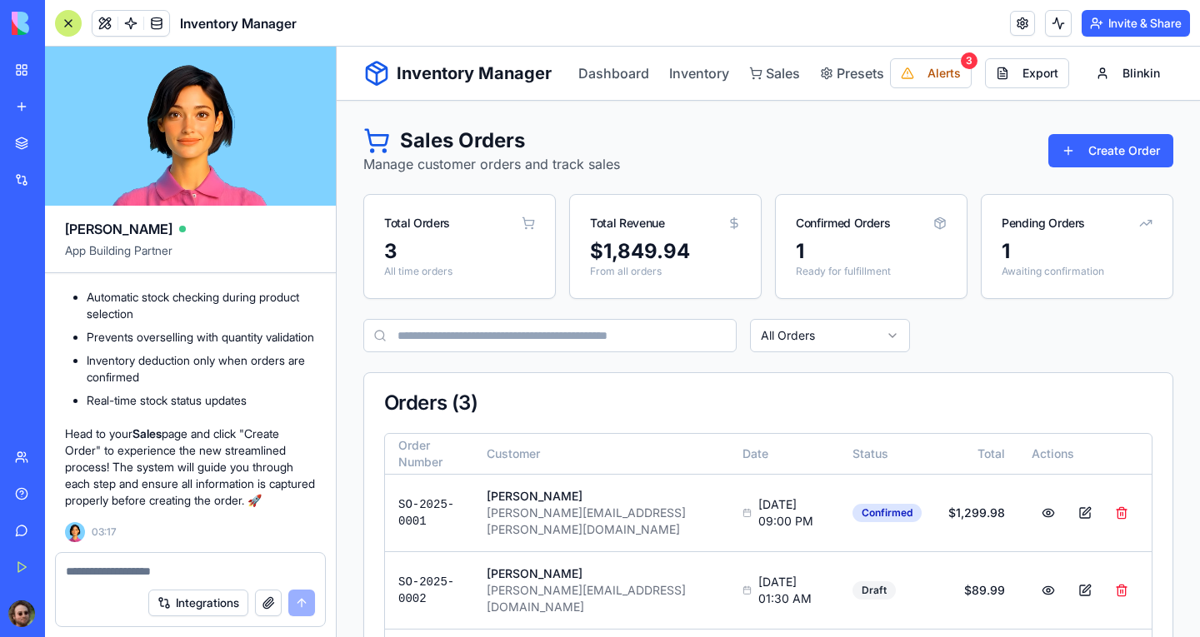
scroll to position [67, 0]
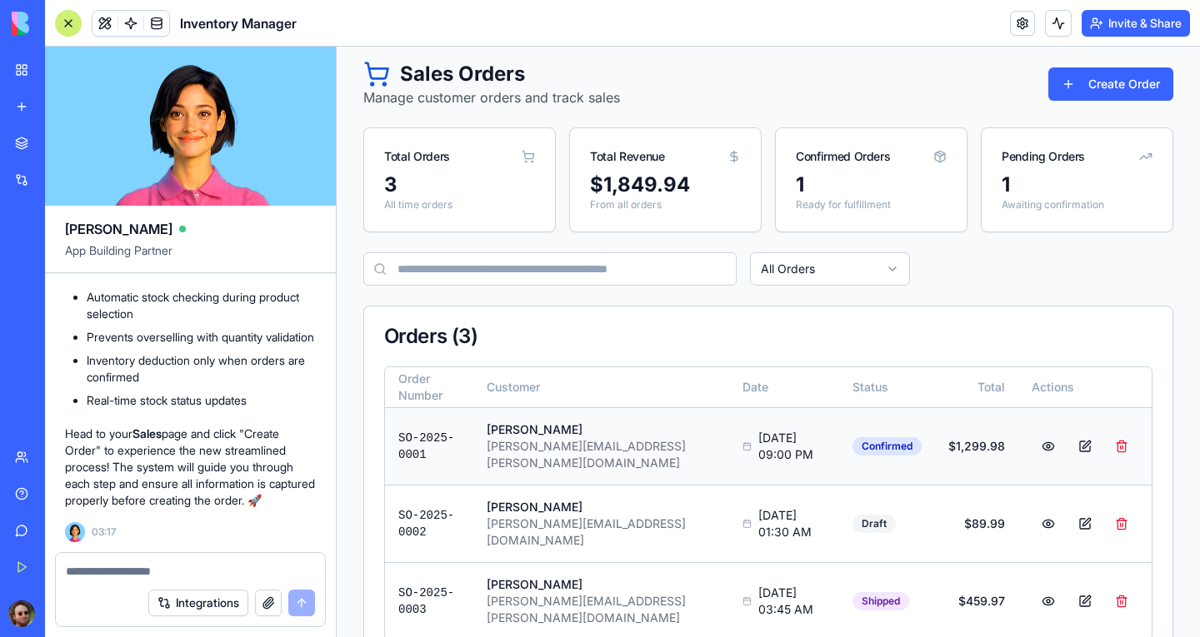
click at [729, 456] on td "[DATE] 09:00 PM" at bounding box center [784, 445] width 110 height 77
click at [1038, 440] on button at bounding box center [1048, 447] width 33 height 30
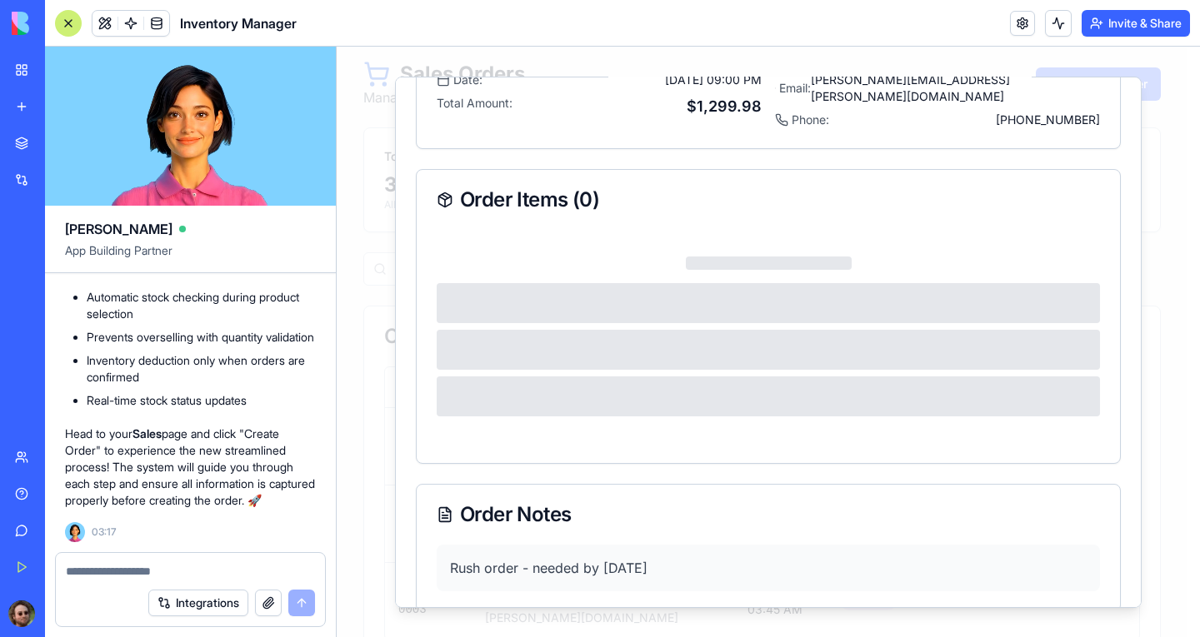
scroll to position [235, 0]
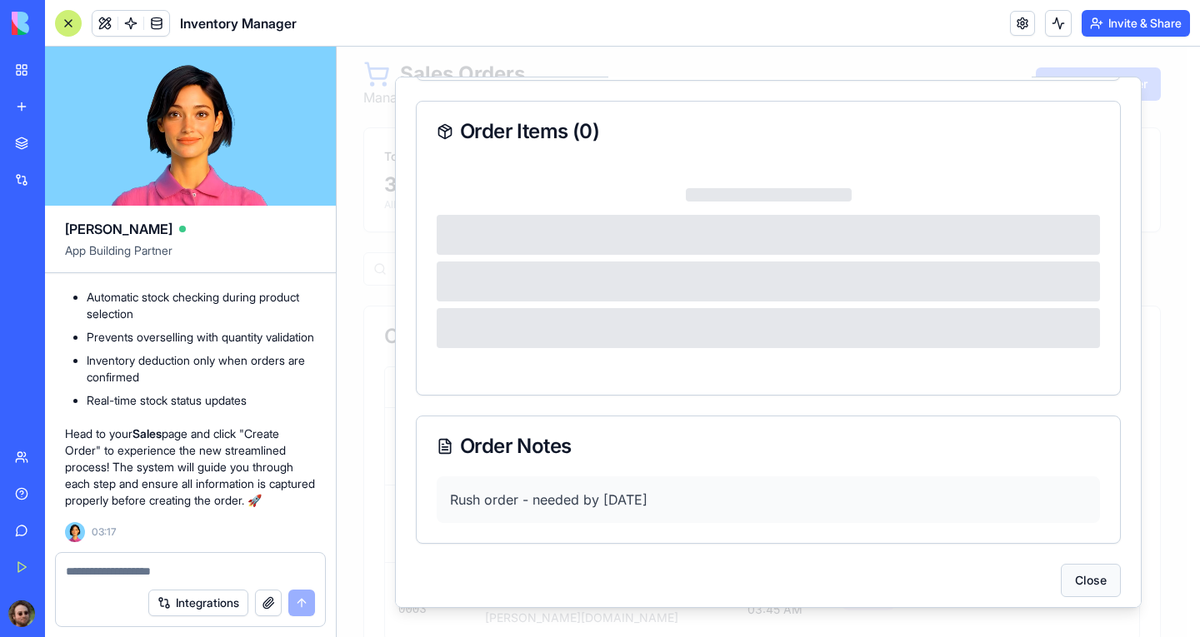
click at [1081, 575] on button "Close" at bounding box center [1091, 579] width 60 height 33
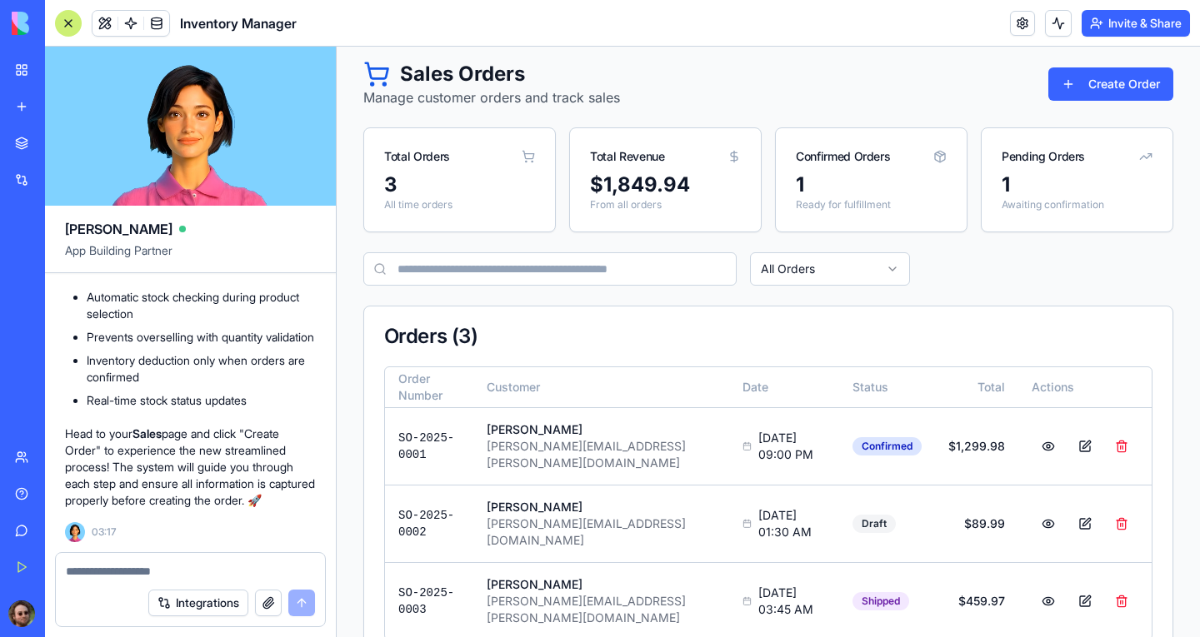
scroll to position [0, 0]
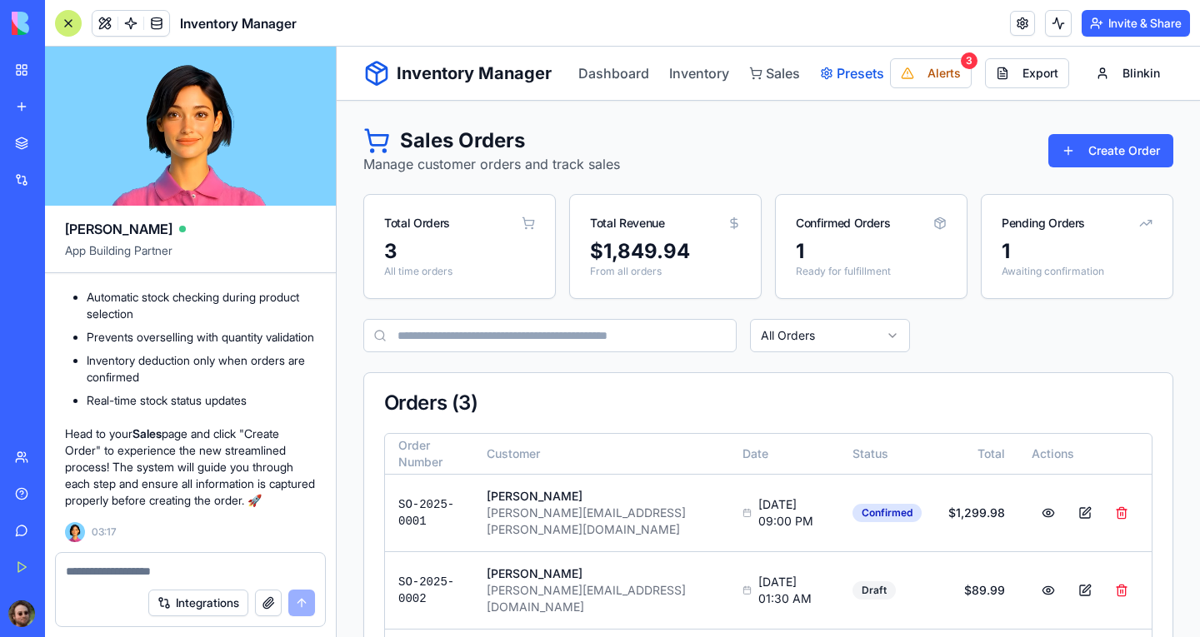
click at [847, 82] on link "Presets" at bounding box center [852, 73] width 64 height 20
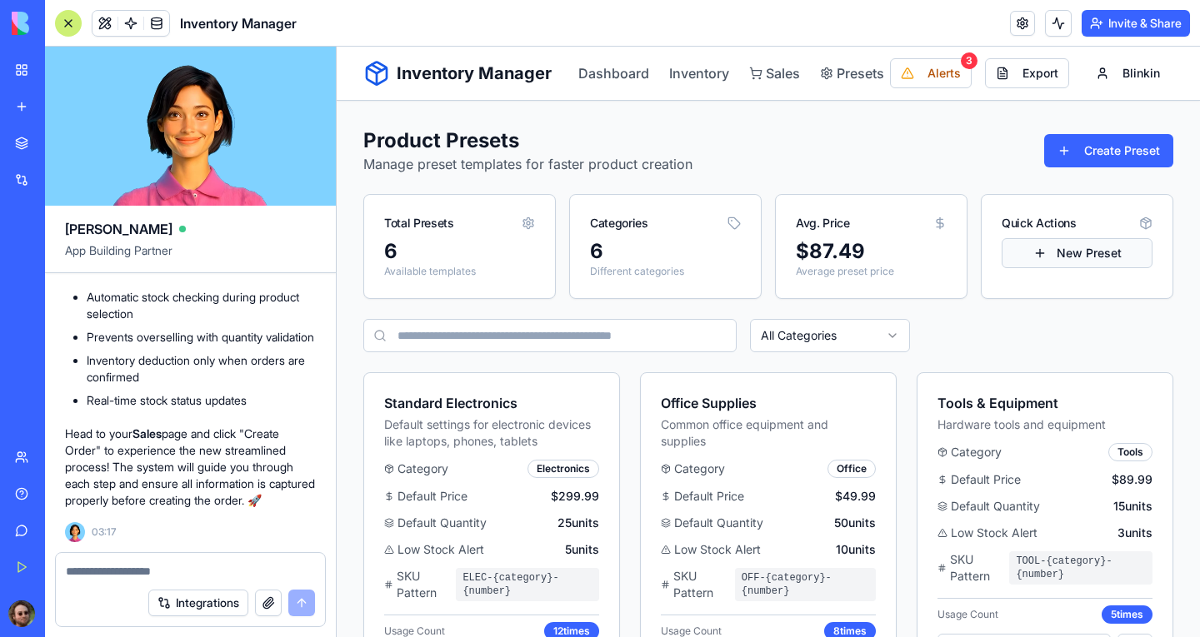
click at [1039, 247] on button "New Preset" at bounding box center [1077, 253] width 151 height 30
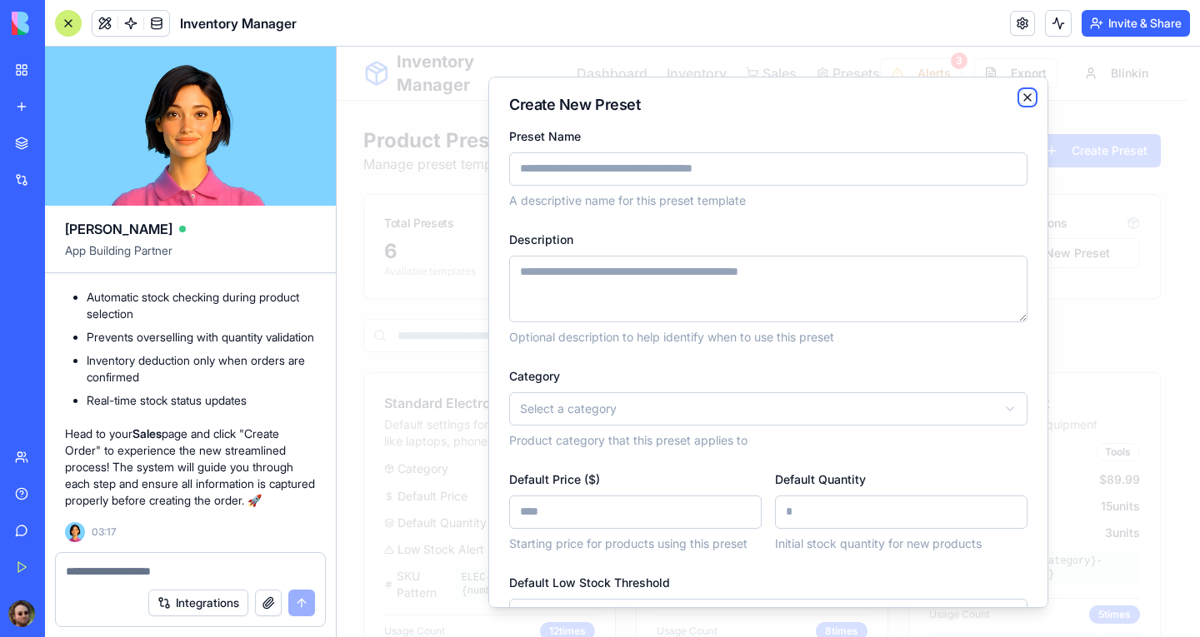
click at [1021, 97] on icon "button" at bounding box center [1027, 96] width 13 height 13
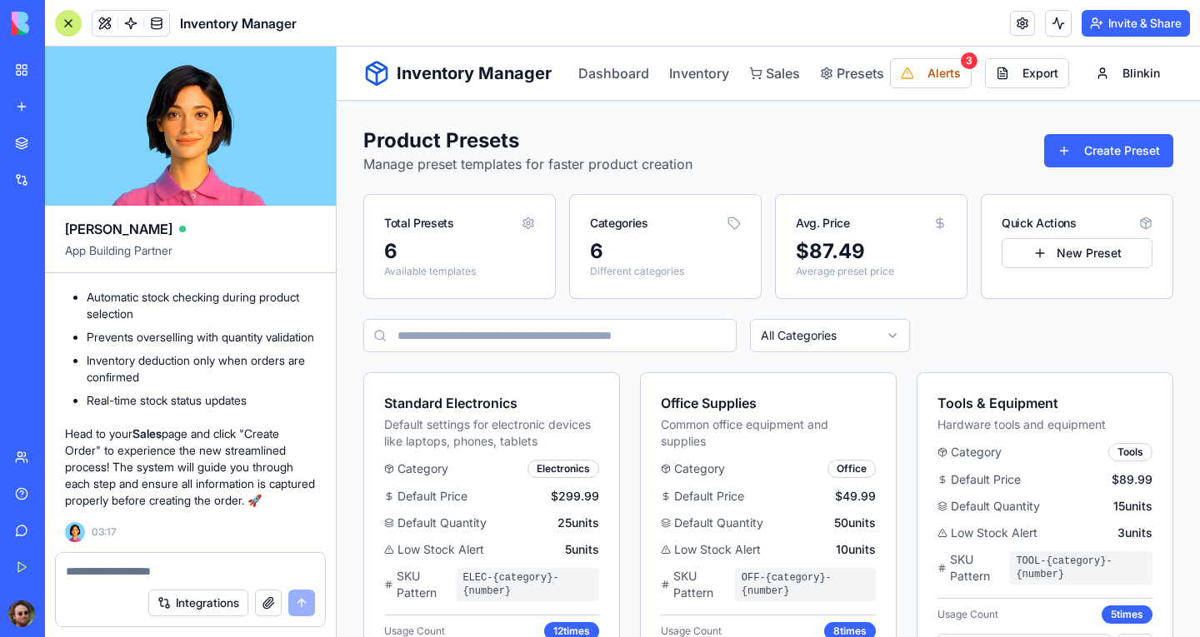
click at [788, 162] on div "Product Presets Manage preset templates for faster product creation Create Pres…" at bounding box center [768, 150] width 810 height 47
click at [764, 163] on div "Product Presets Manage preset templates for faster product creation Create Pres…" at bounding box center [768, 150] width 810 height 47
